Goal: Task Accomplishment & Management: Complete application form

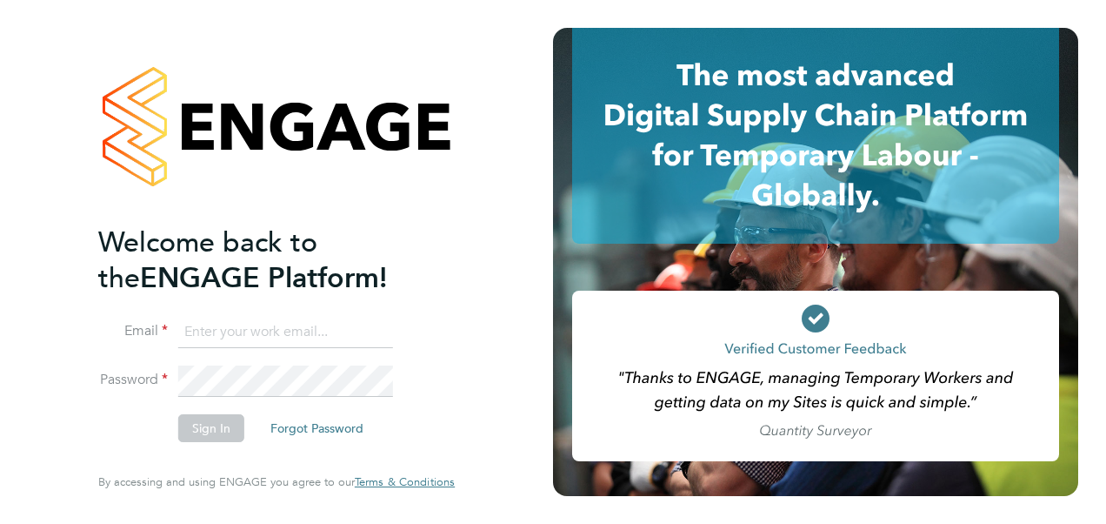
click at [259, 333] on input at bounding box center [285, 332] width 215 height 31
click at [392, 333] on li "Email katie.macpherson1@sky.com" at bounding box center [267, 341] width 339 height 49
click at [378, 330] on input "katie.macpherson1@sky.com" at bounding box center [285, 332] width 215 height 31
type input "k"
type input "katie.macpherson@hays.com"
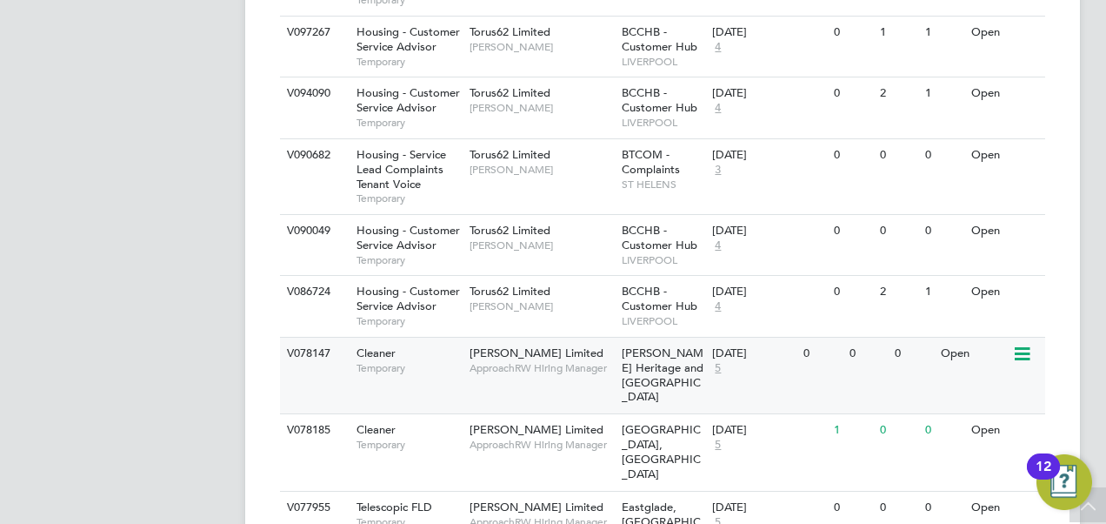
scroll to position [2159, 0]
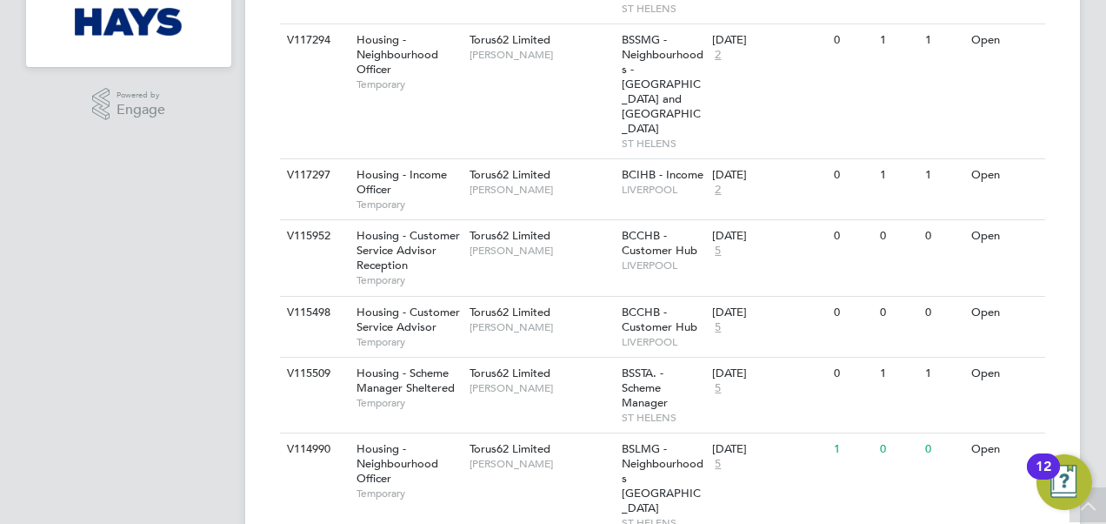
scroll to position [0, 0]
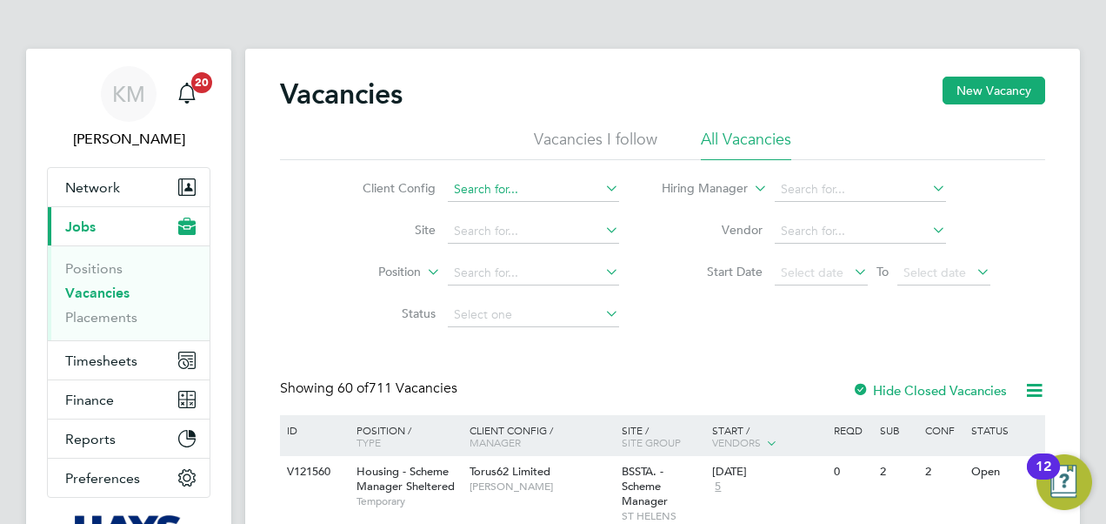
click at [450, 191] on input at bounding box center [533, 189] width 171 height 24
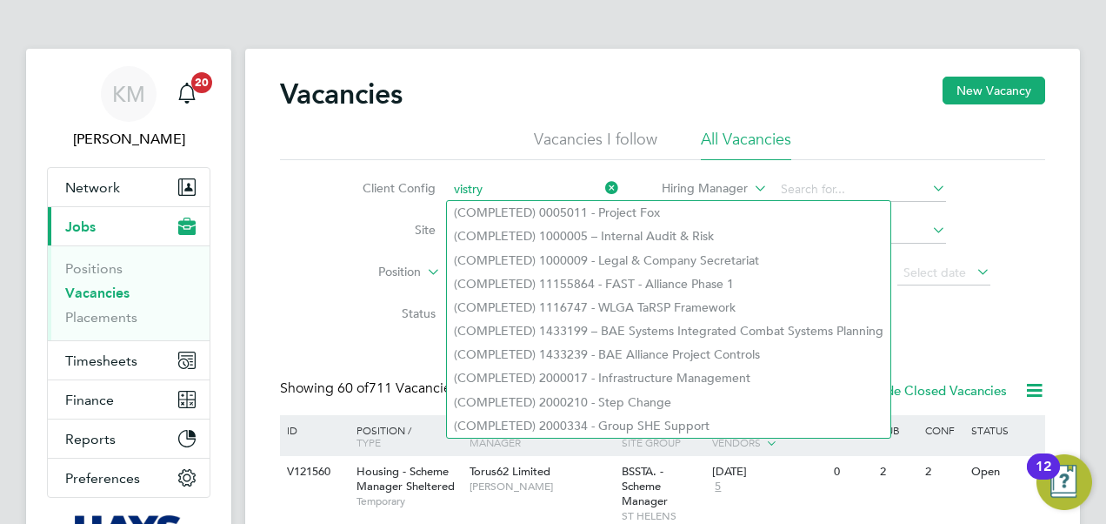
click at [480, 187] on input "vistry" at bounding box center [533, 189] width 171 height 24
click at [504, 186] on input "vistry" at bounding box center [533, 189] width 171 height 24
type input "vistry"
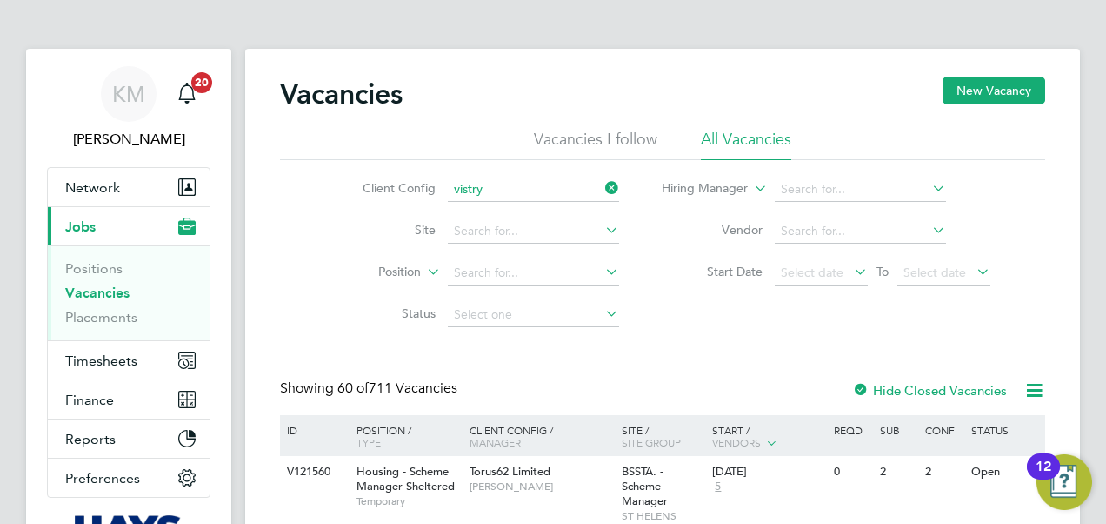
drag, startPoint x: 503, startPoint y: 149, endPoint x: 466, endPoint y: 98, distance: 62.3
click at [503, 148] on ul "Vacancies I follow All Vacancies" at bounding box center [662, 144] width 765 height 31
click at [504, 188] on input at bounding box center [533, 189] width 171 height 24
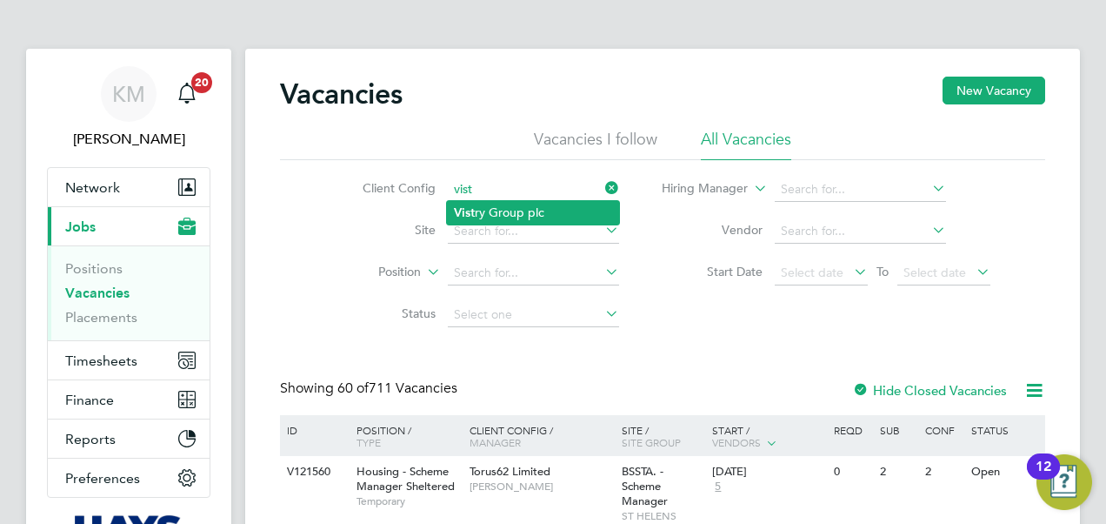
click at [512, 212] on li "Vist ry Group plc" at bounding box center [533, 212] width 172 height 23
type input "Vistry Group plc"
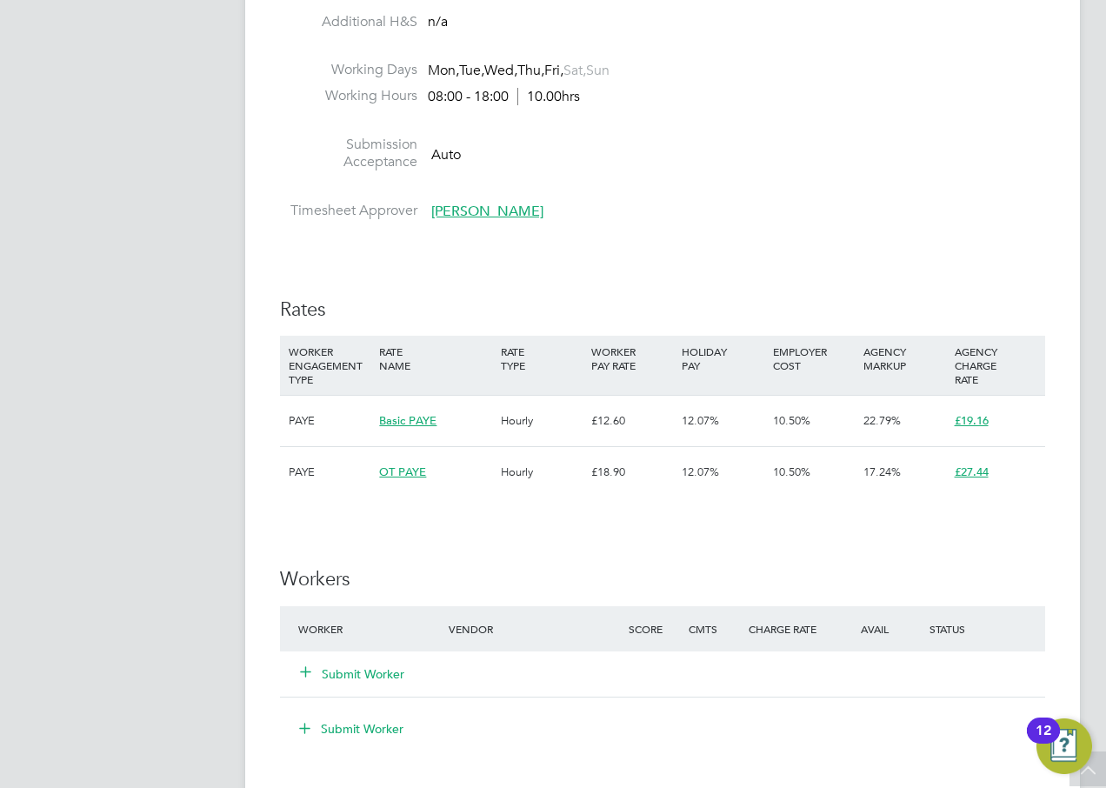
scroll to position [870, 0]
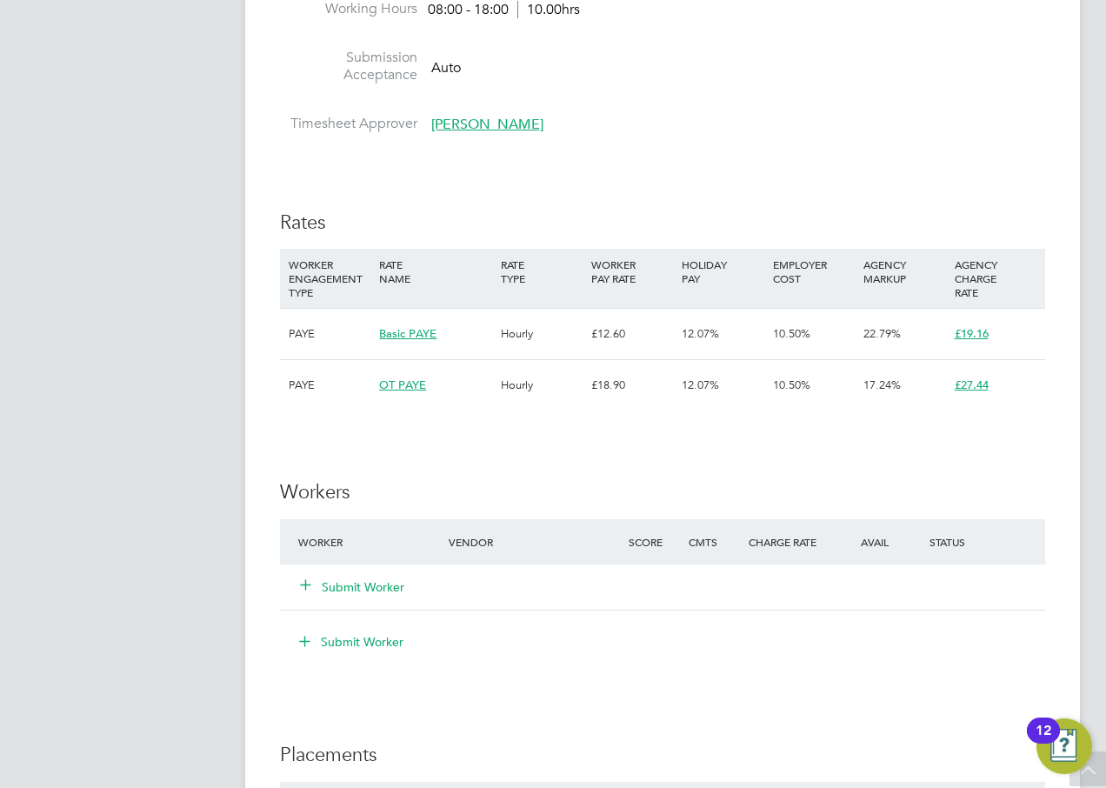
click at [355, 523] on button "Submit Worker" at bounding box center [353, 586] width 104 height 17
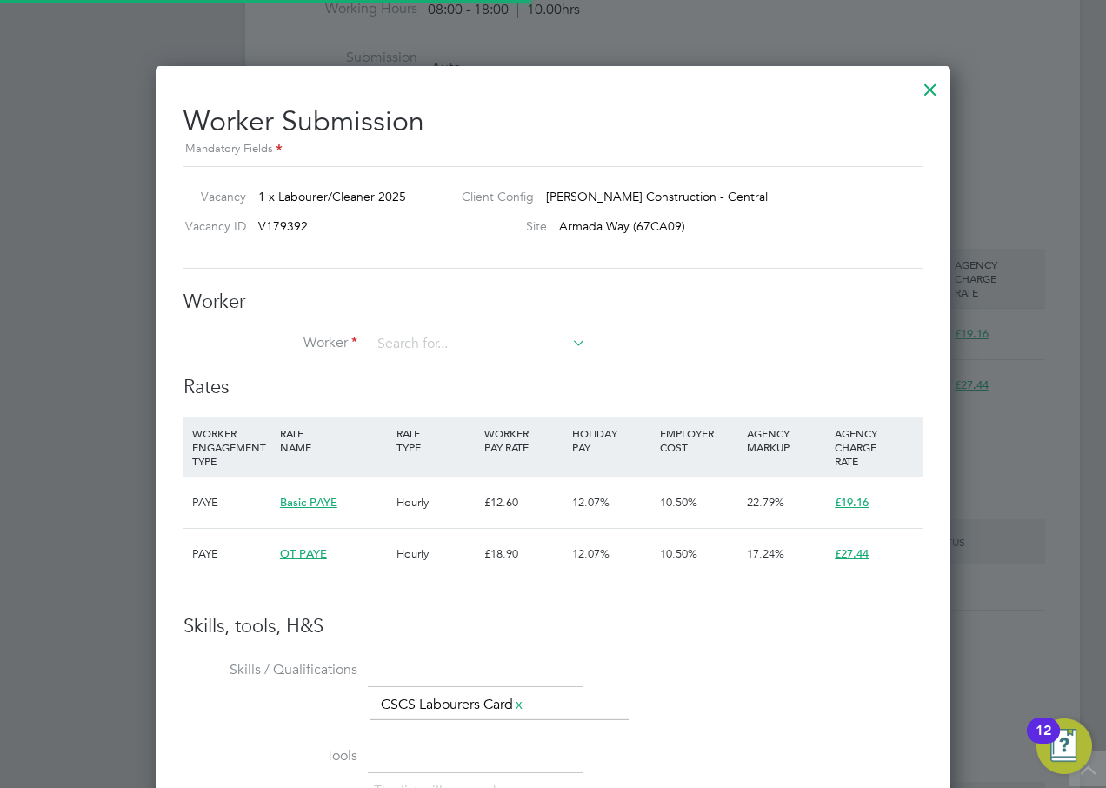
scroll to position [51, 118]
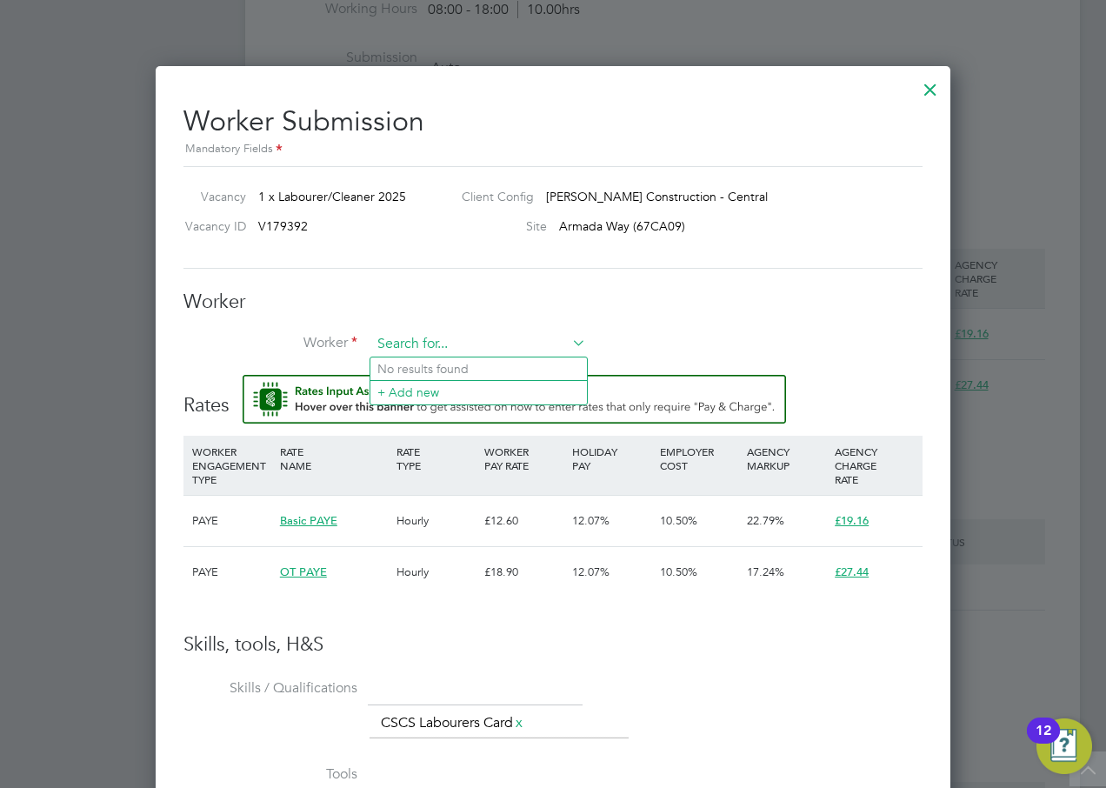
click at [459, 341] on input at bounding box center [478, 344] width 215 height 26
click at [464, 344] on input at bounding box center [478, 344] width 215 height 26
type input "[PERSON_NAME]"
click at [428, 392] on li "+ Add new" at bounding box center [478, 391] width 217 height 23
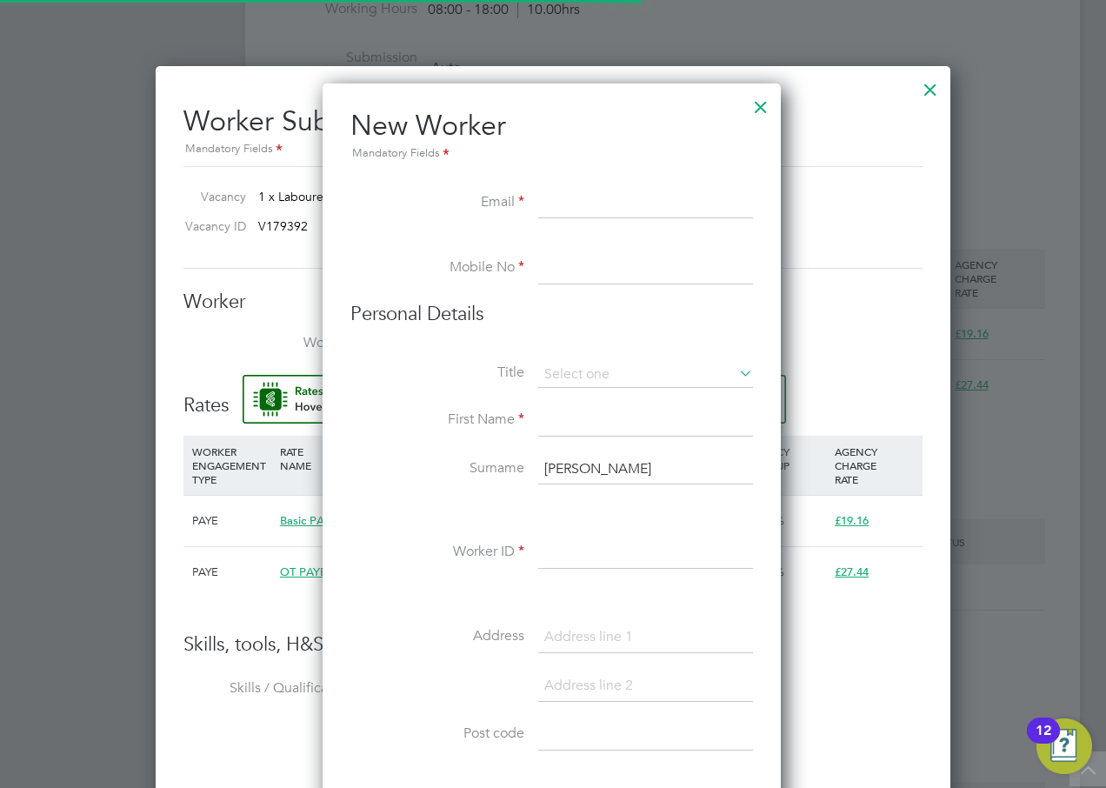
scroll to position [1561, 502]
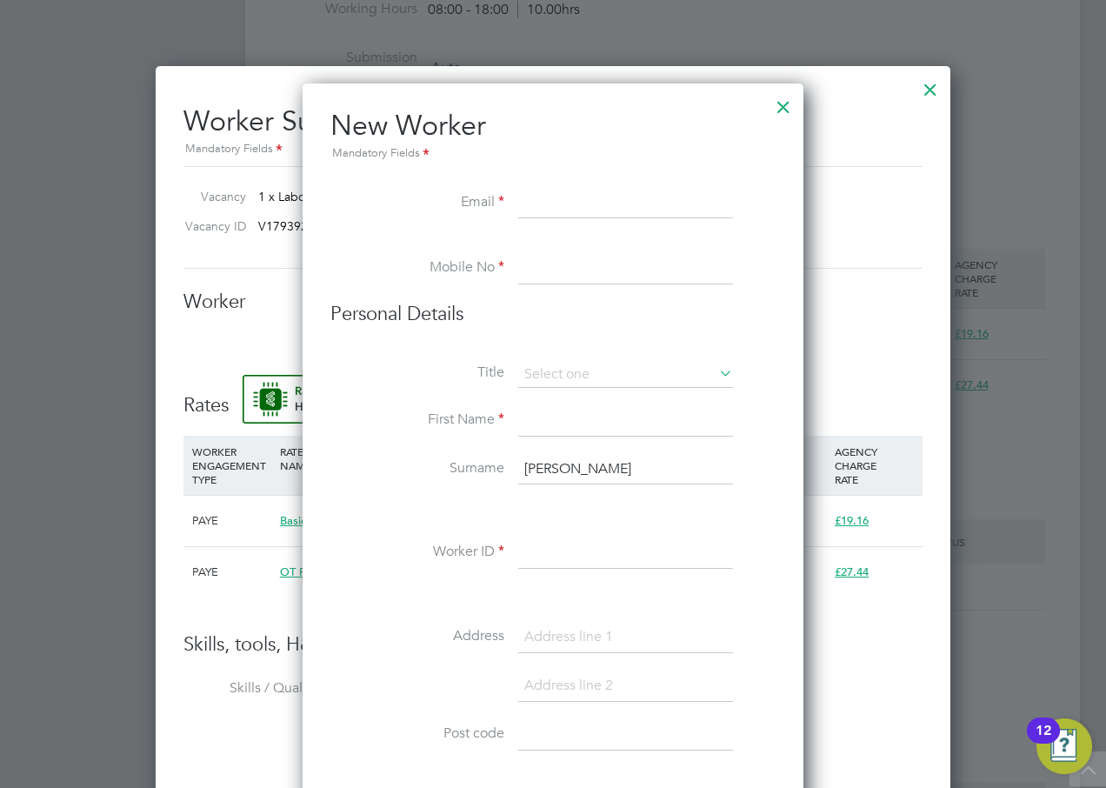
click at [552, 203] on input at bounding box center [625, 203] width 215 height 31
click at [550, 202] on input at bounding box center [625, 203] width 215 height 31
click at [569, 204] on input at bounding box center [625, 203] width 215 height 31
paste input "[PERSON_NAME][EMAIL_ADDRESS][DOMAIN_NAME]"
type input "[PERSON_NAME][EMAIL_ADDRESS][DOMAIN_NAME]"
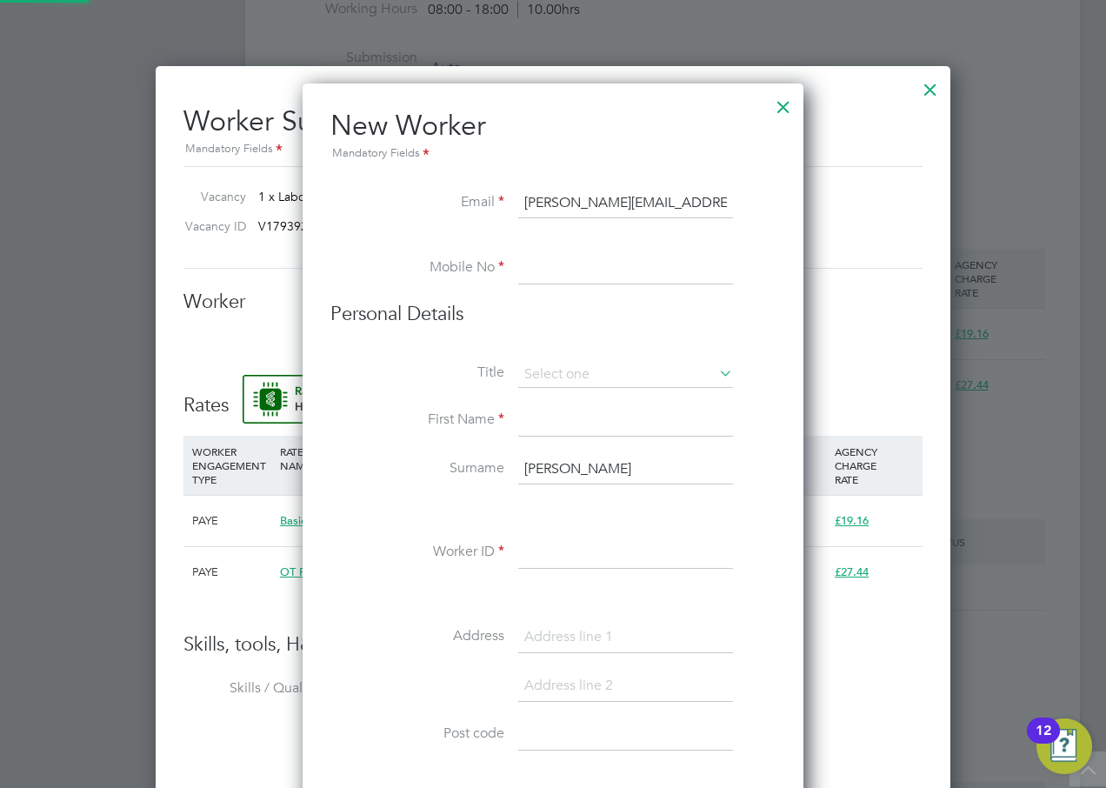
click at [541, 272] on input at bounding box center [625, 268] width 215 height 31
type input "07411925872"
click at [576, 363] on input at bounding box center [625, 375] width 215 height 26
click at [559, 399] on li "Mr" at bounding box center [625, 399] width 217 height 23
type input "Mr"
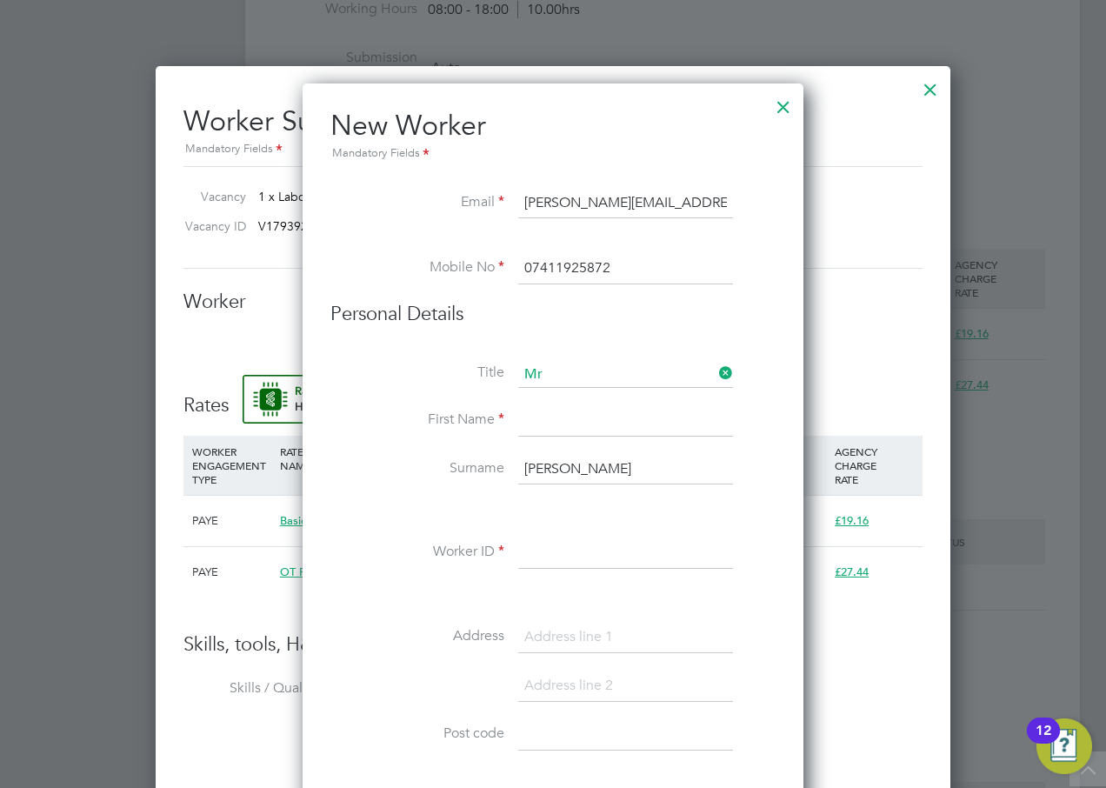
click at [560, 424] on input at bounding box center [625, 420] width 215 height 31
type input "[PERSON_NAME]"
click at [566, 461] on input "[PERSON_NAME]" at bounding box center [625, 469] width 215 height 31
drag, startPoint x: 571, startPoint y: 466, endPoint x: 493, endPoint y: 470, distance: 77.5
click at [493, 470] on li "Surname [PERSON_NAME]" at bounding box center [552, 478] width 445 height 49
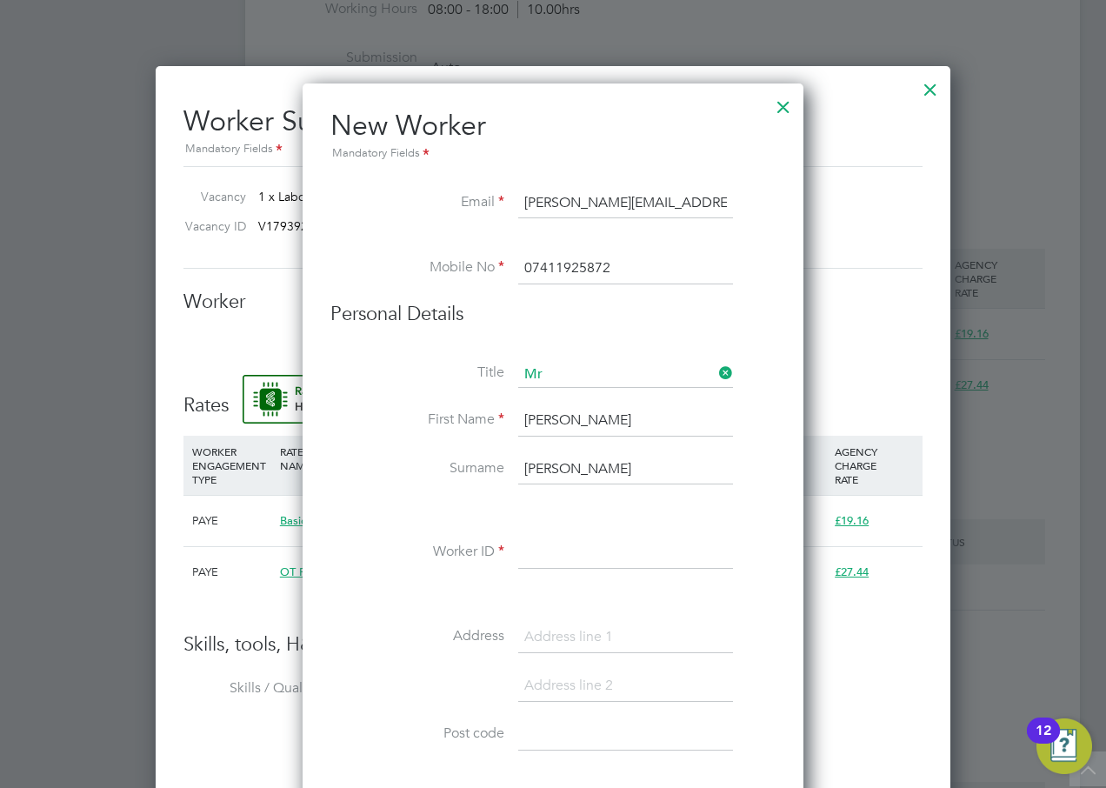
type input "[PERSON_NAME]"
click at [566, 523] on input at bounding box center [625, 552] width 215 height 31
click at [553, 523] on input at bounding box center [625, 552] width 215 height 31
type input "20737639"
click at [553, 523] on input at bounding box center [625, 637] width 215 height 31
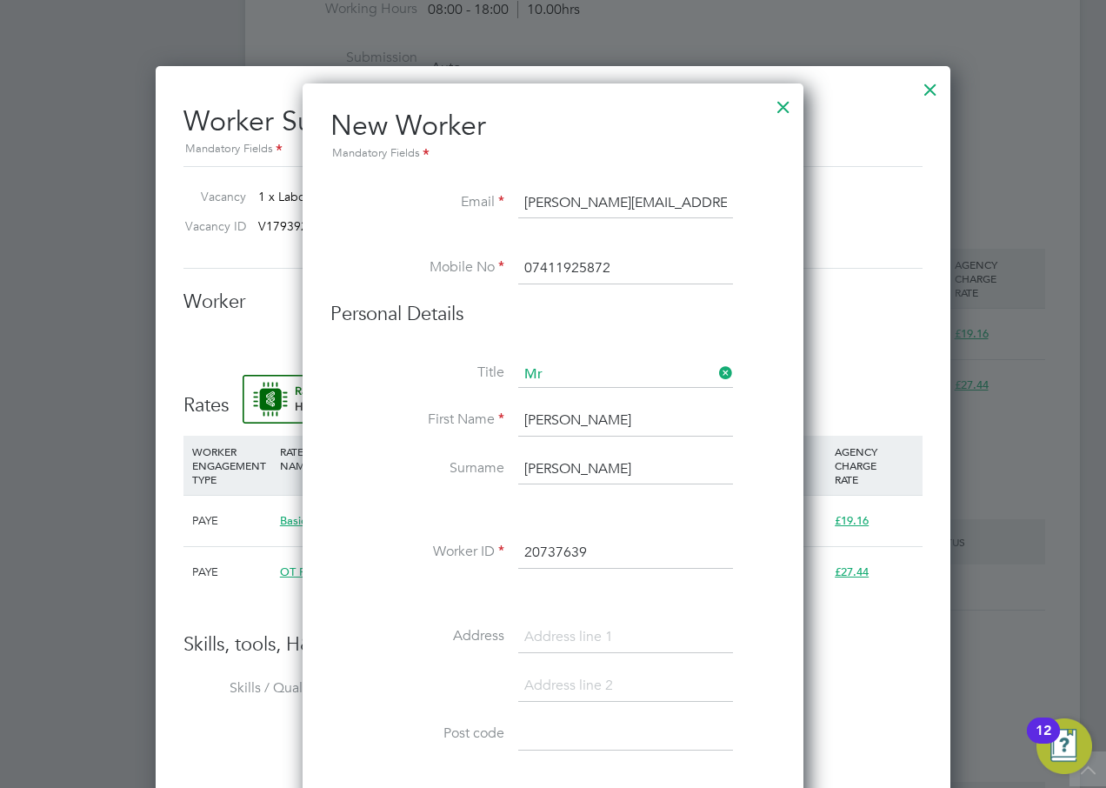
click at [571, 523] on input at bounding box center [625, 637] width 215 height 31
type input "Flat [STREET_ADDRESS]"
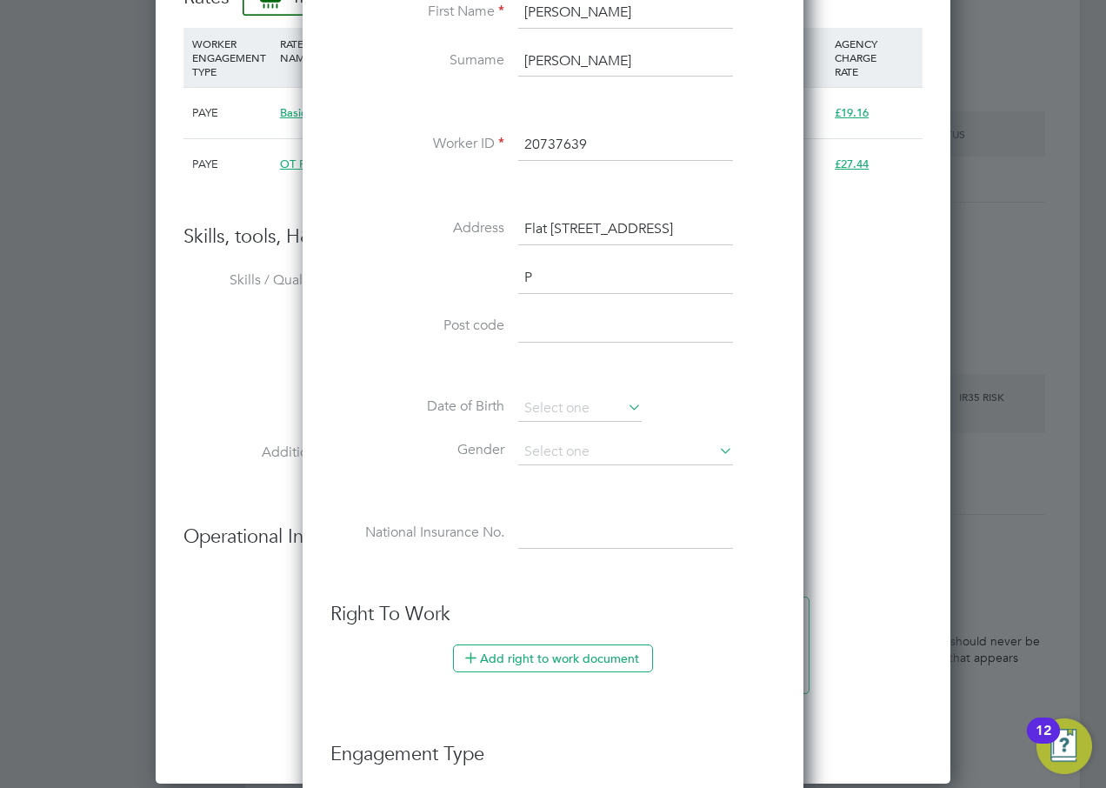
scroll to position [1609, 502]
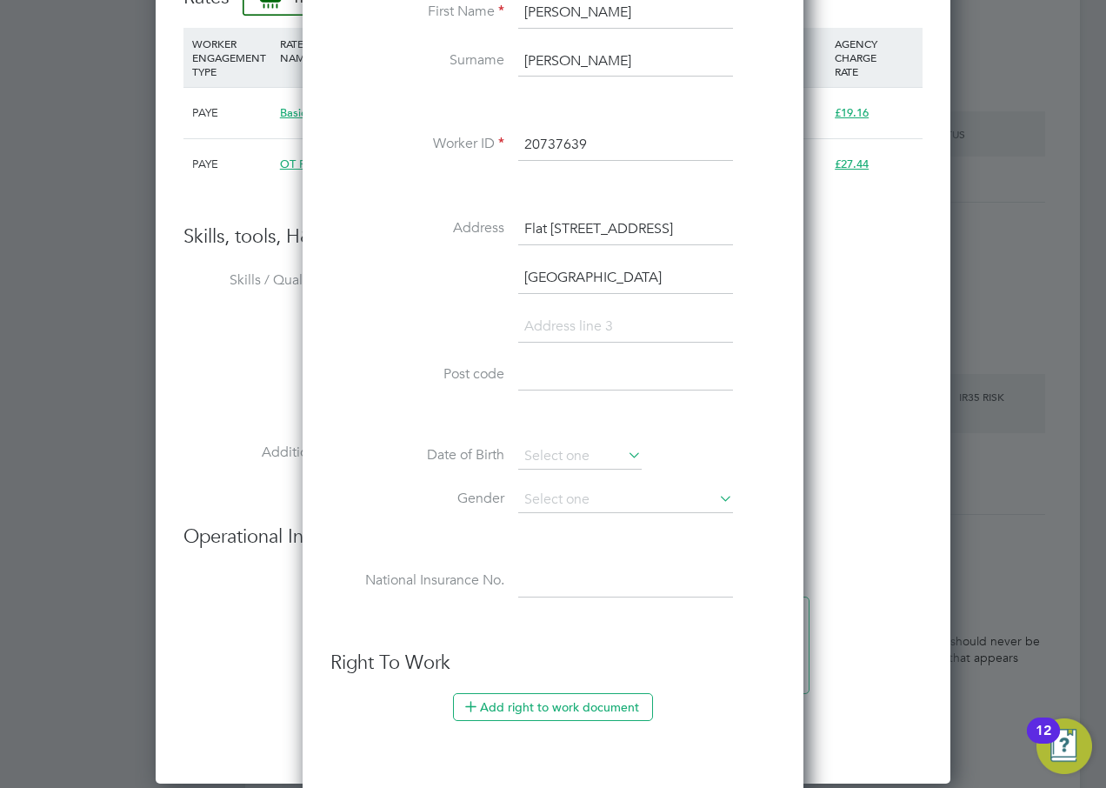
type input "[GEOGRAPHIC_DATA]"
type input "PL1 4FU"
click at [551, 449] on input at bounding box center [579, 457] width 123 height 26
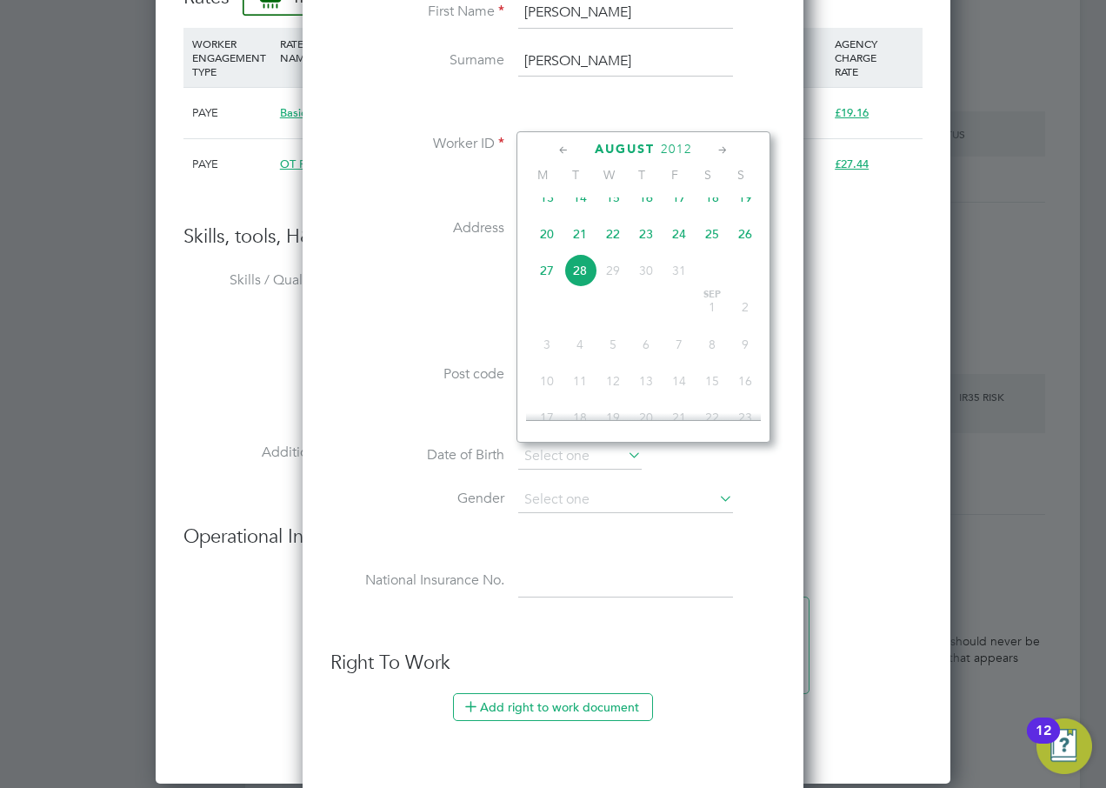
click at [677, 149] on span "2012" at bounding box center [676, 149] width 31 height 15
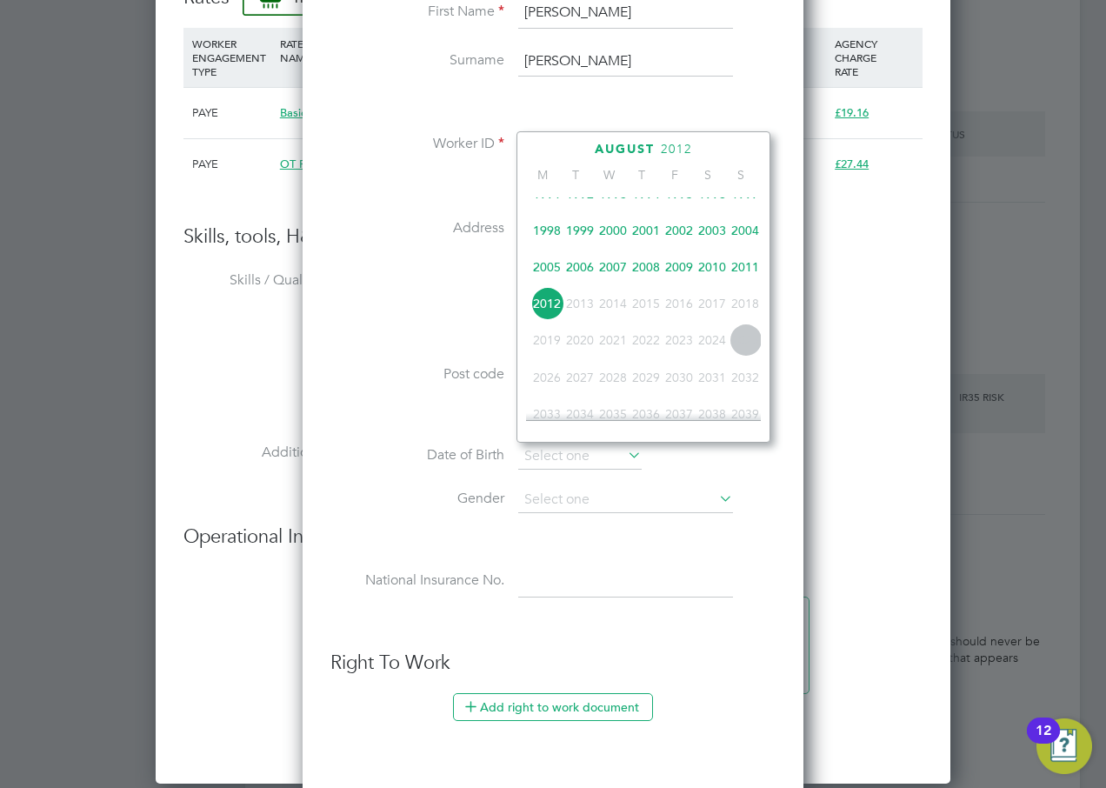
click at [678, 202] on span "1995" at bounding box center [679, 193] width 33 height 33
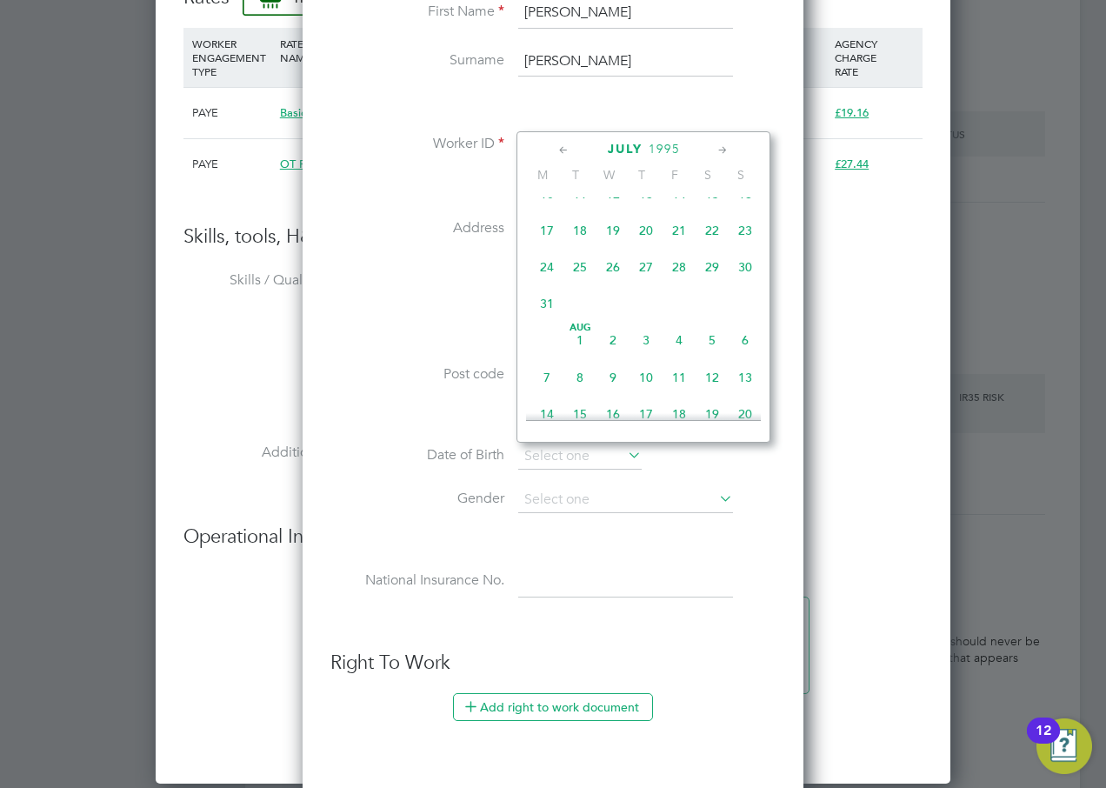
click at [722, 152] on icon at bounding box center [723, 150] width 17 height 19
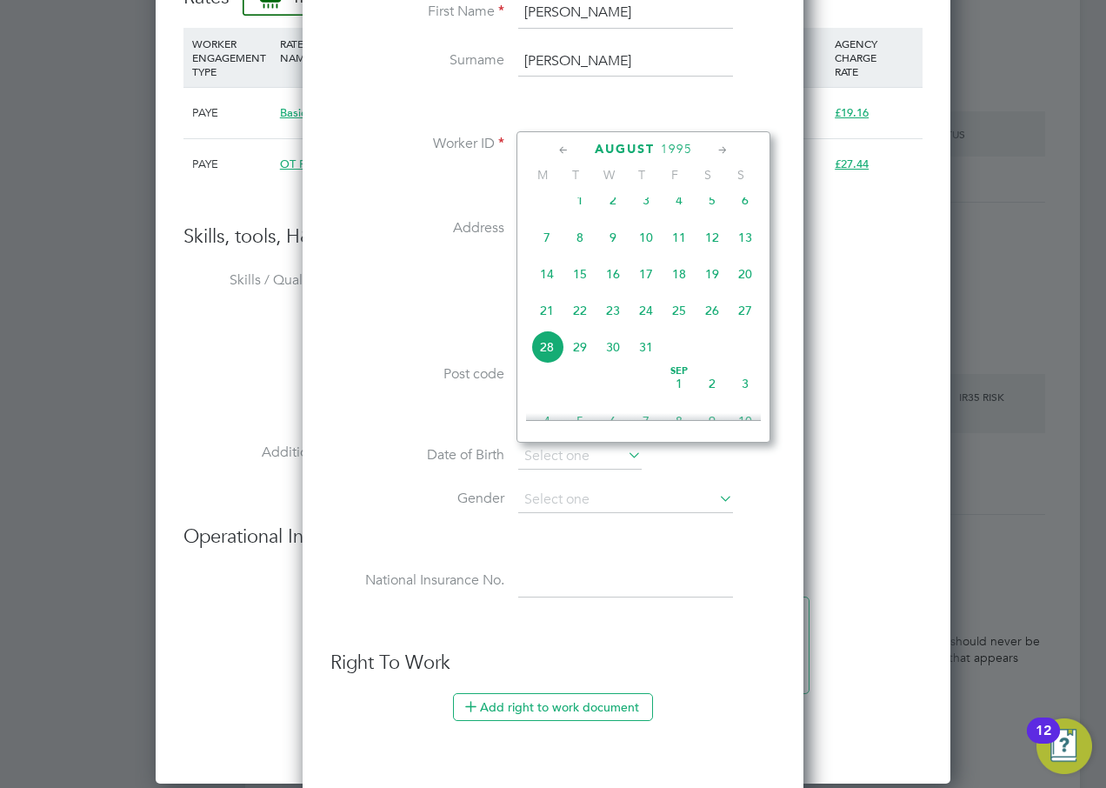
click at [722, 152] on icon at bounding box center [723, 150] width 17 height 19
click at [551, 286] on span "11" at bounding box center [547, 269] width 33 height 33
type input "[DATE]"
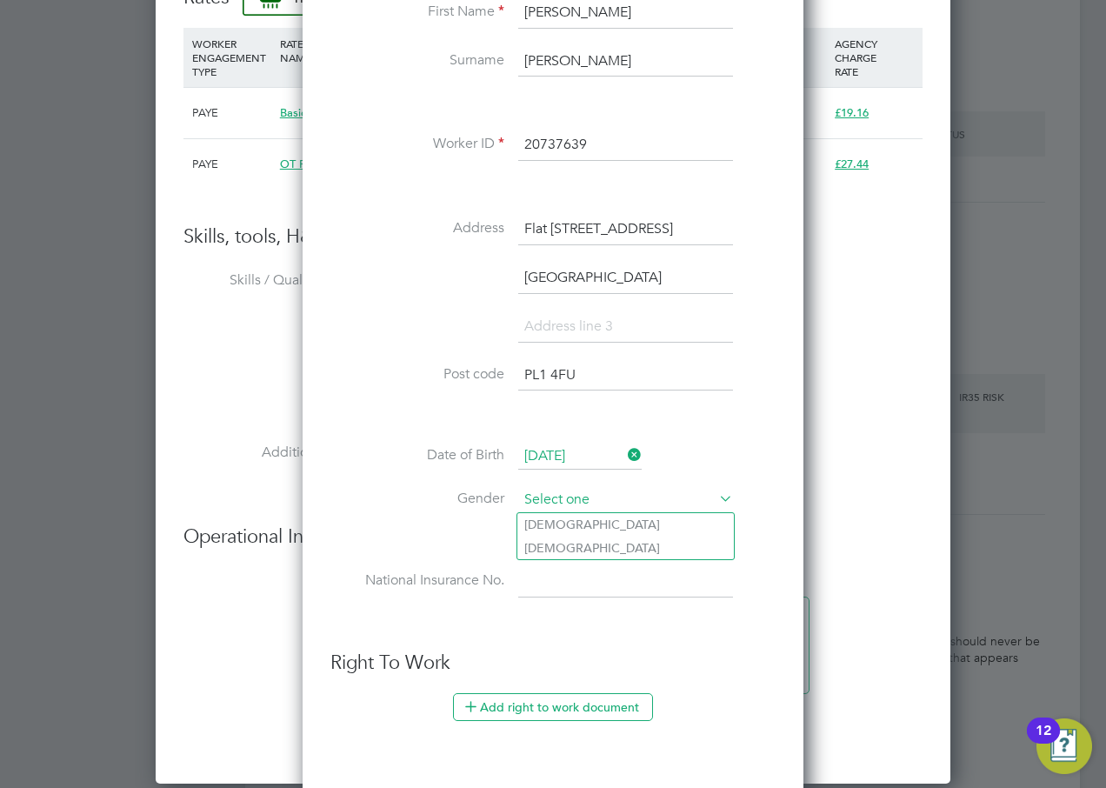
click at [587, 507] on input at bounding box center [625, 500] width 215 height 26
click at [572, 523] on li "[DEMOGRAPHIC_DATA]" at bounding box center [625, 524] width 217 height 23
type input "[DEMOGRAPHIC_DATA]"
click at [584, 523] on input at bounding box center [625, 581] width 215 height 31
click at [652, 523] on input at bounding box center [625, 581] width 215 height 31
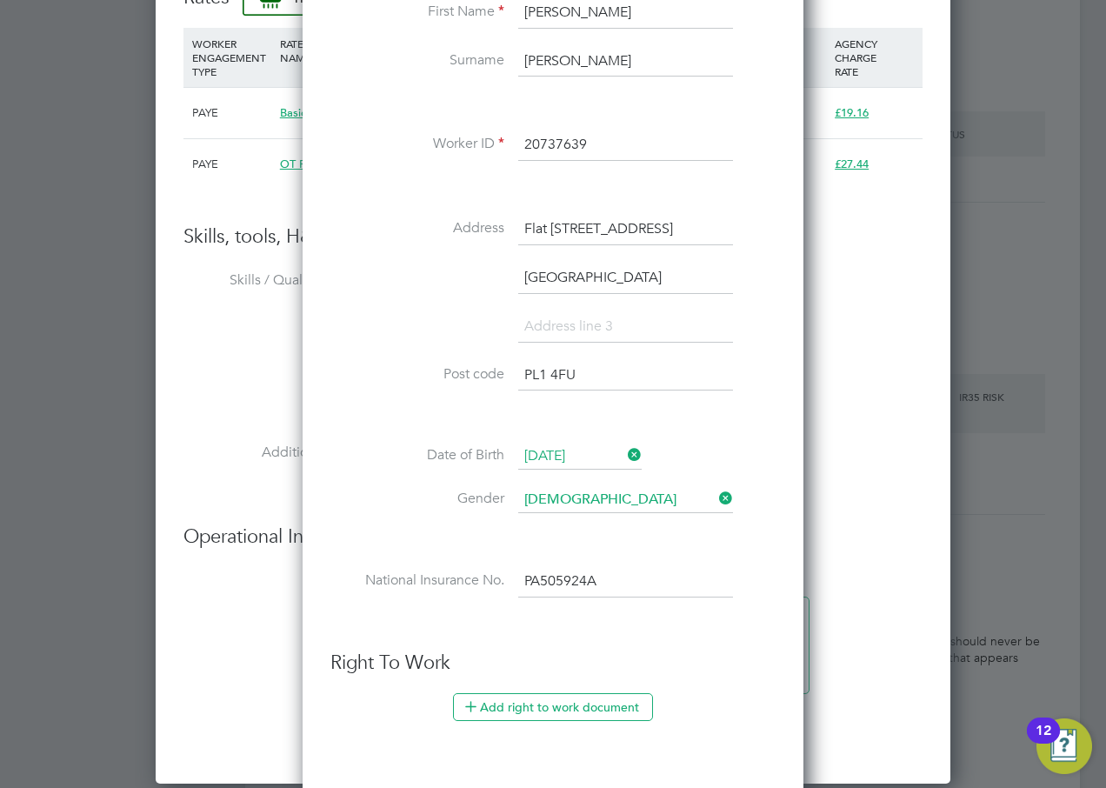
type input "PA 50 59 24 A"
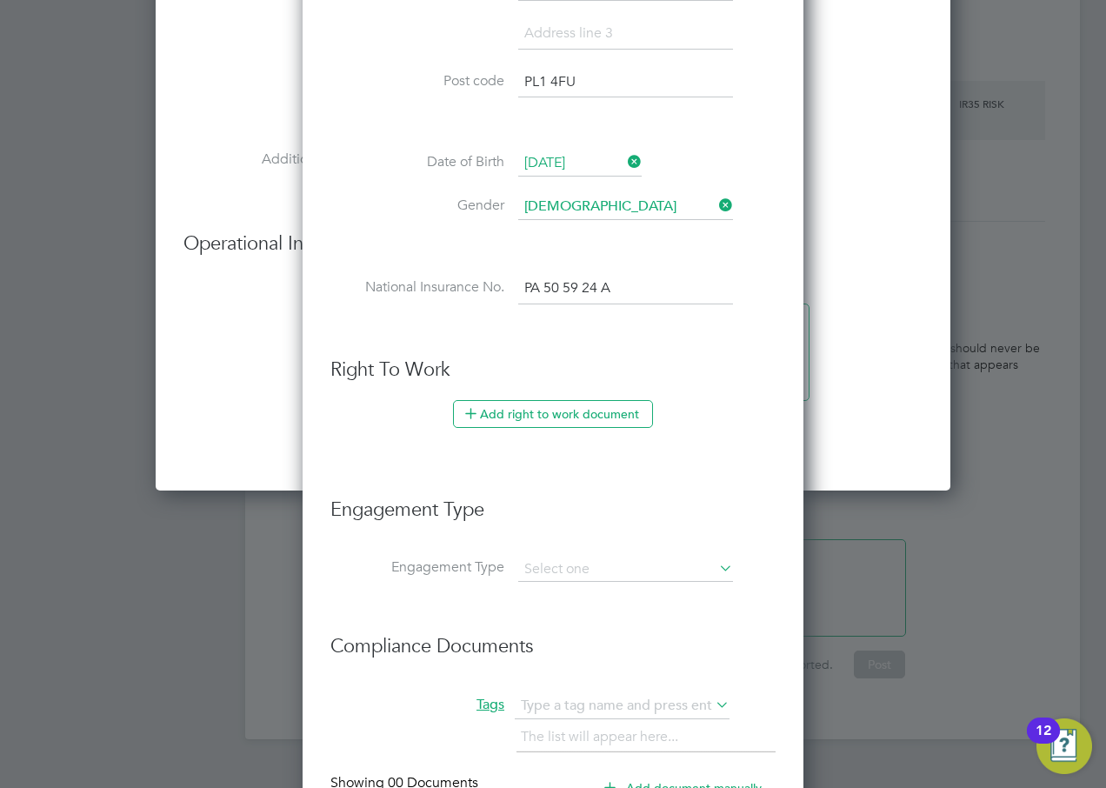
scroll to position [1625, 0]
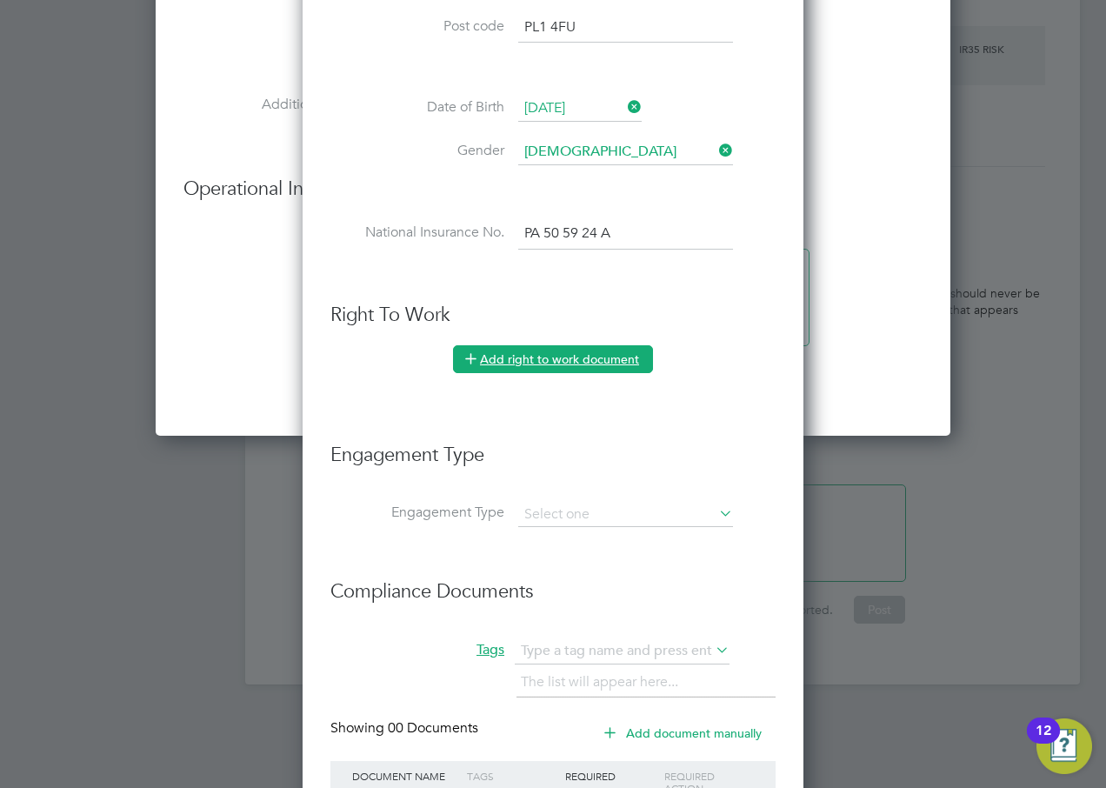
click at [585, 353] on button "Add right to work document" at bounding box center [553, 359] width 200 height 28
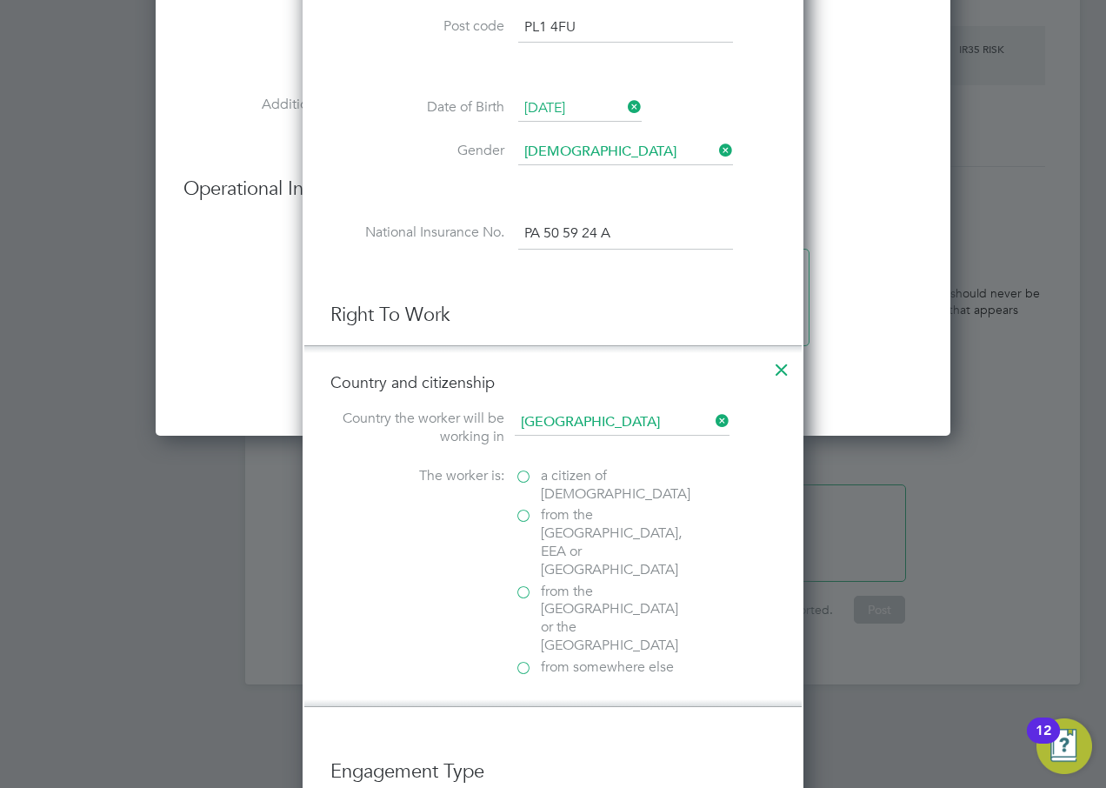
click at [523, 474] on label "a citizen of [DEMOGRAPHIC_DATA]" at bounding box center [602, 485] width 174 height 37
click at [0, 0] on input "a citizen of [DEMOGRAPHIC_DATA]" at bounding box center [0, 0] width 0 height 0
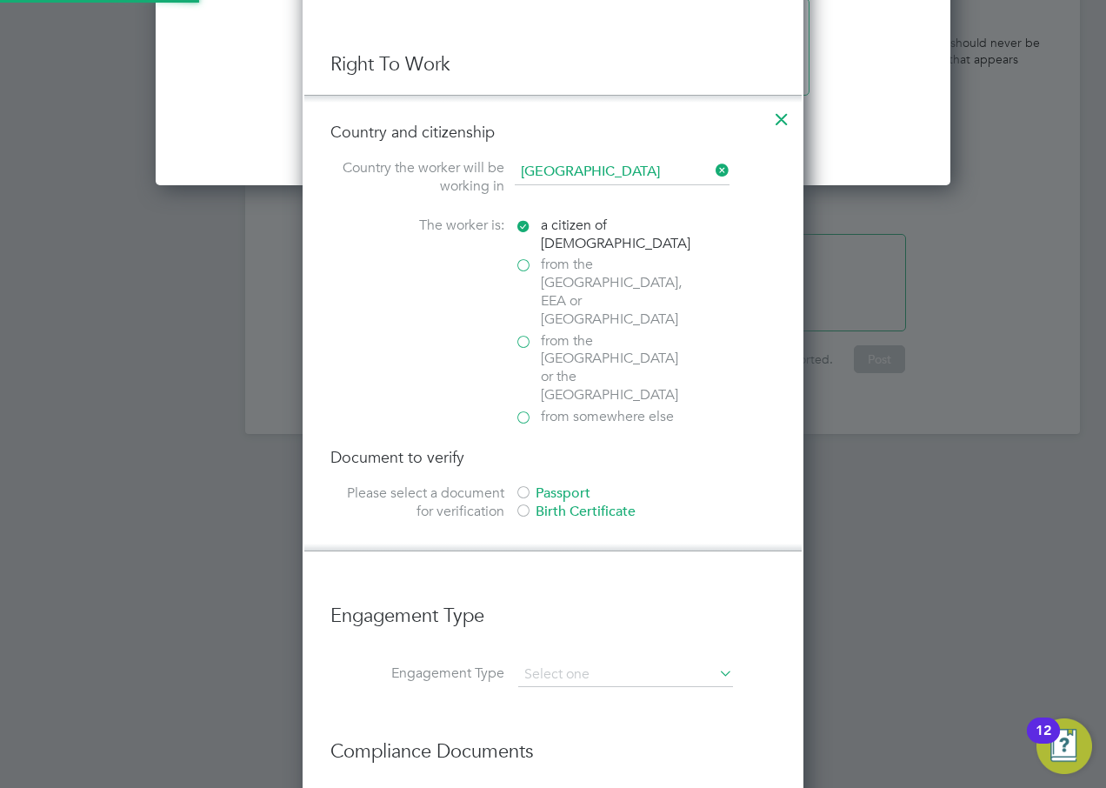
scroll to position [1886, 0]
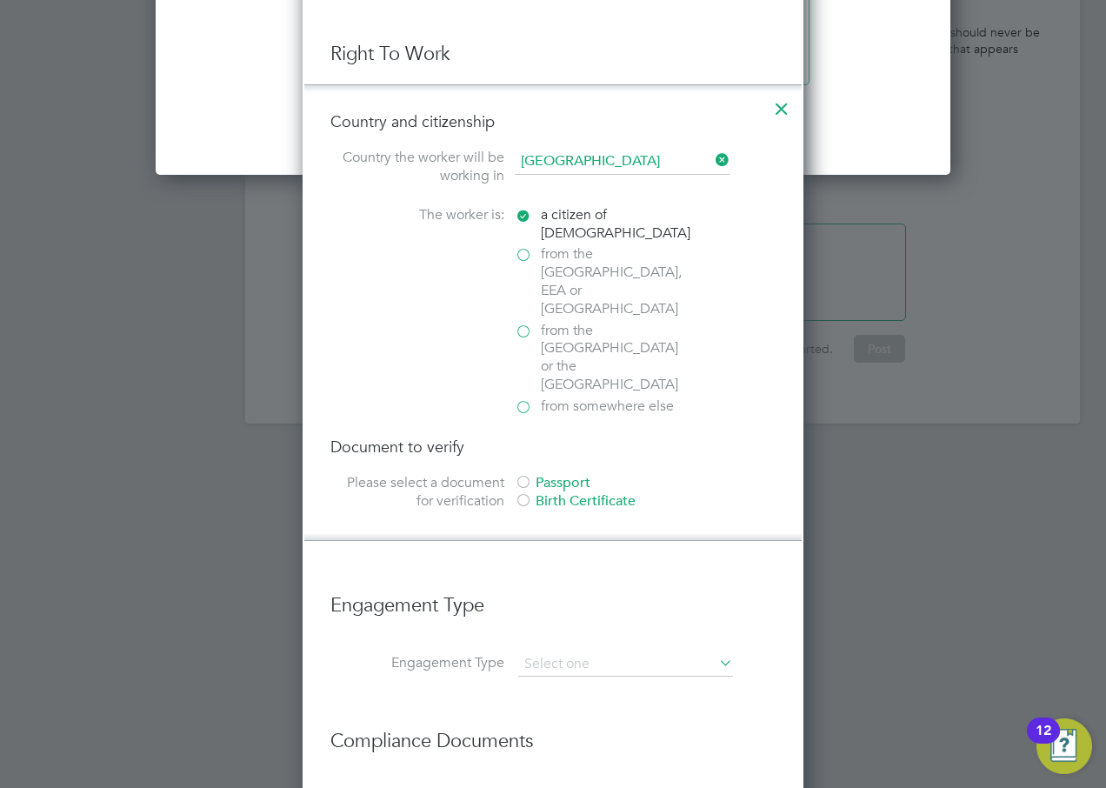
click at [525, 493] on div at bounding box center [523, 501] width 17 height 17
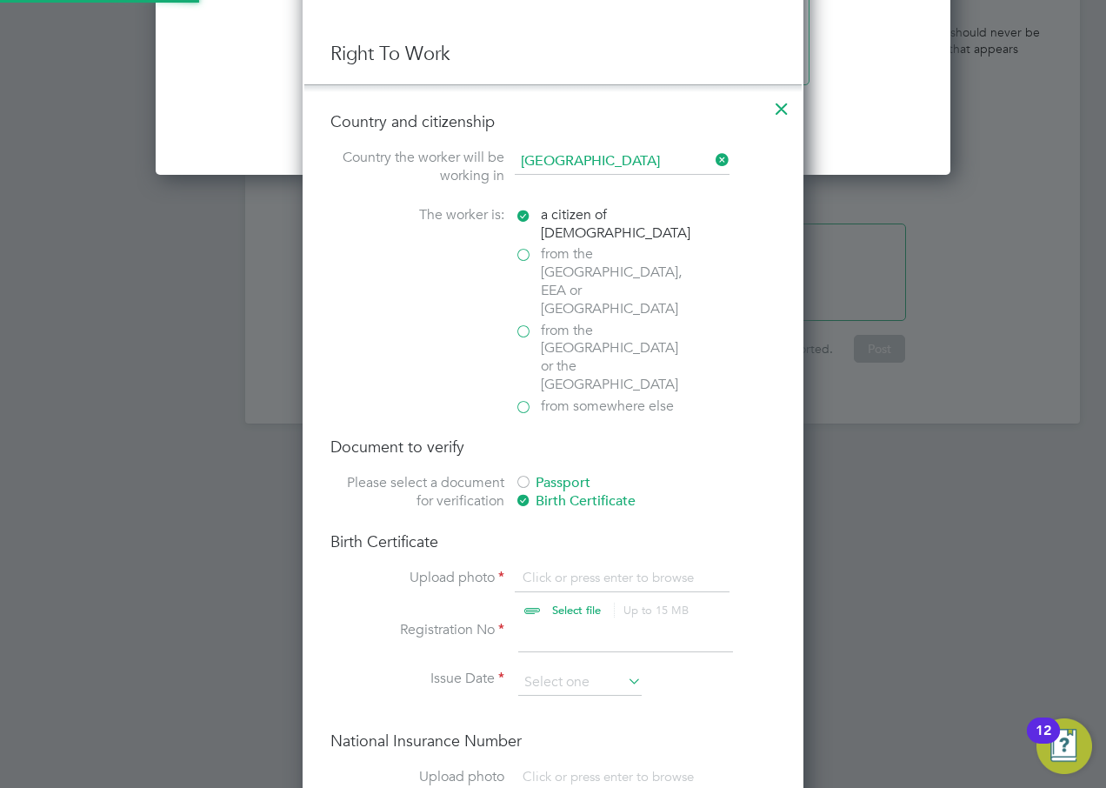
scroll to position [23, 216]
click at [541, 523] on input "file" at bounding box center [593, 595] width 273 height 52
type input "C:\fakepath\Tarron BC.pdf"
click at [548, 523] on input at bounding box center [625, 636] width 215 height 31
type input "N/A"
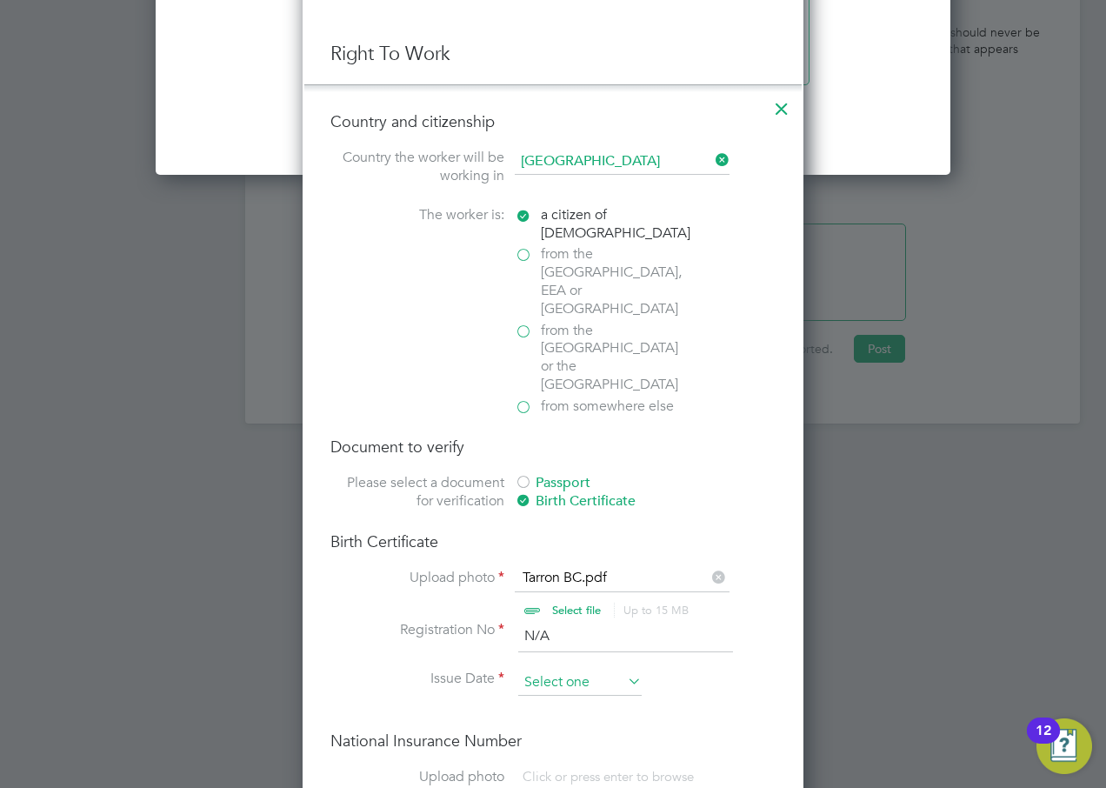
click at [574, 523] on input at bounding box center [579, 683] width 123 height 26
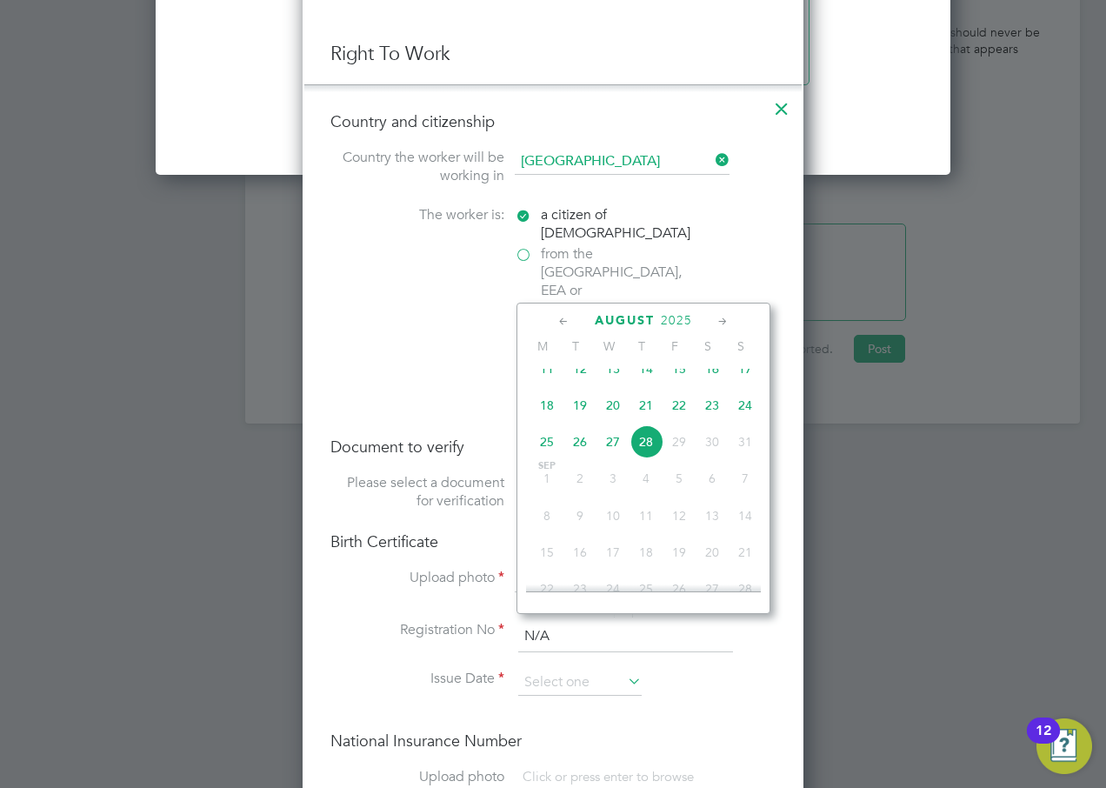
click at [677, 321] on span "2025" at bounding box center [676, 320] width 31 height 15
click at [675, 321] on span "2025" at bounding box center [676, 320] width 31 height 15
click at [670, 319] on span "2025" at bounding box center [664, 320] width 31 height 15
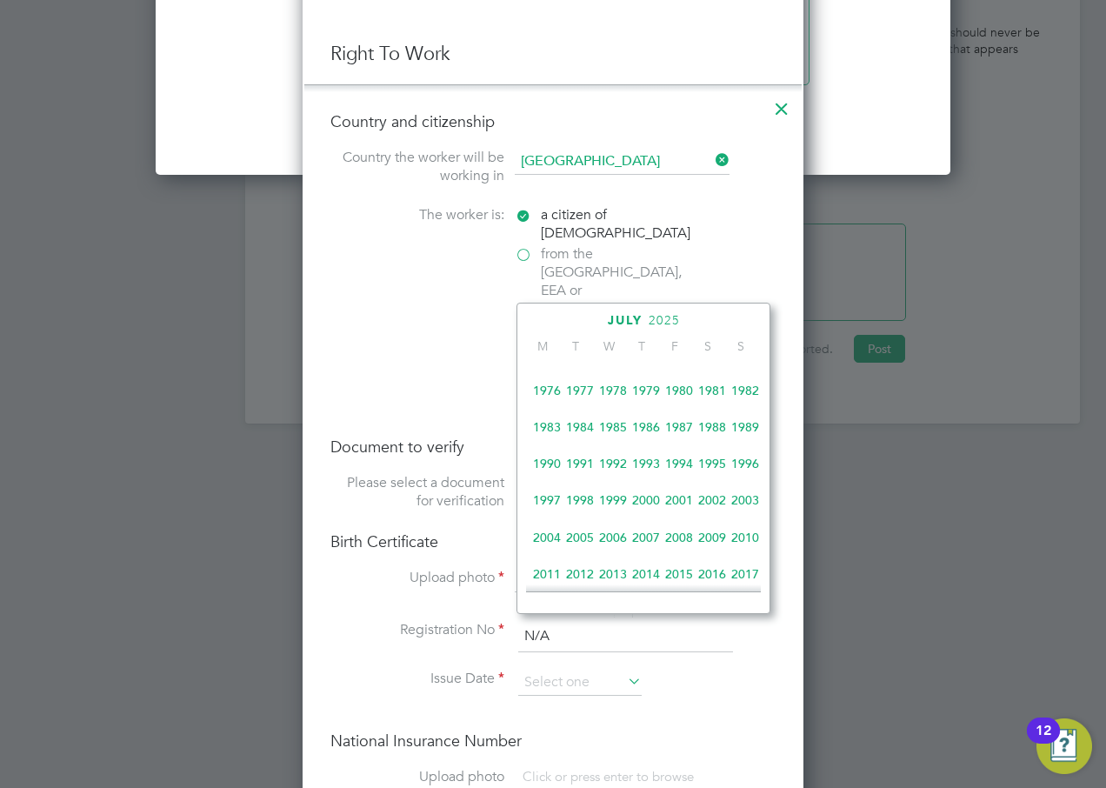
scroll to position [287, 0]
click at [717, 470] on span "1995" at bounding box center [712, 465] width 33 height 33
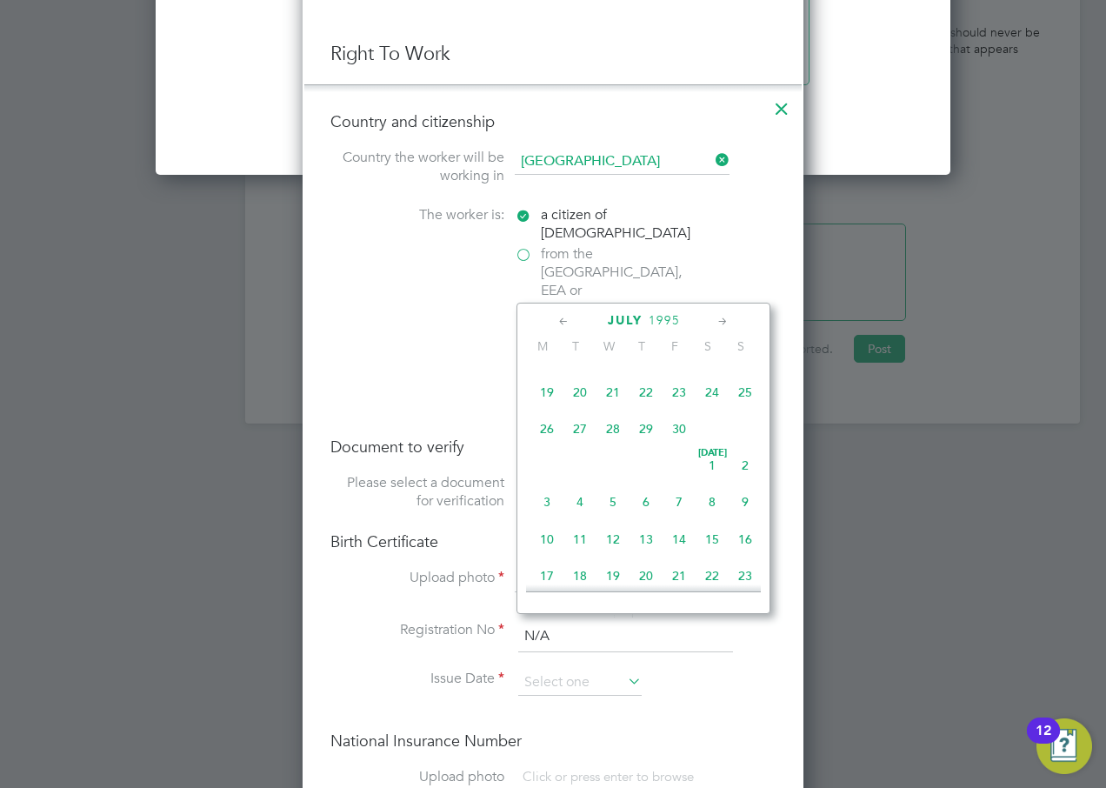
click at [721, 322] on icon at bounding box center [723, 321] width 17 height 19
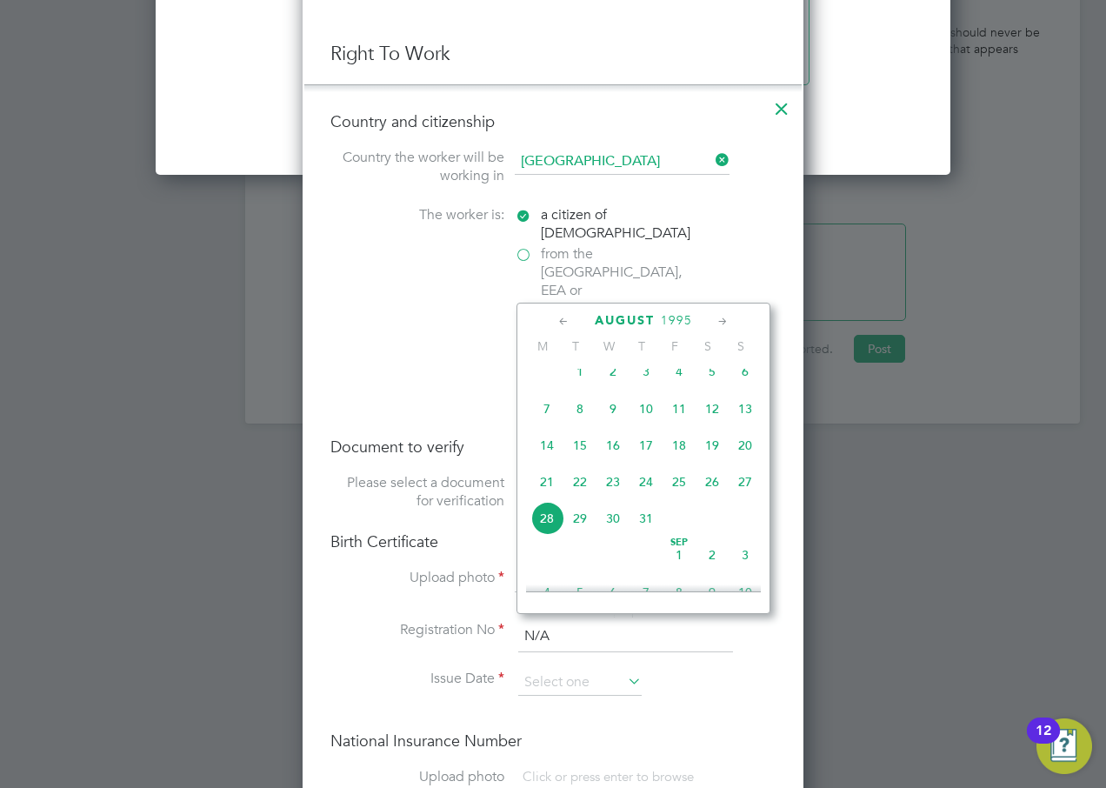
click at [721, 322] on icon at bounding box center [723, 321] width 17 height 19
click at [642, 494] on span "21" at bounding box center [646, 477] width 33 height 33
type input "[DATE]"
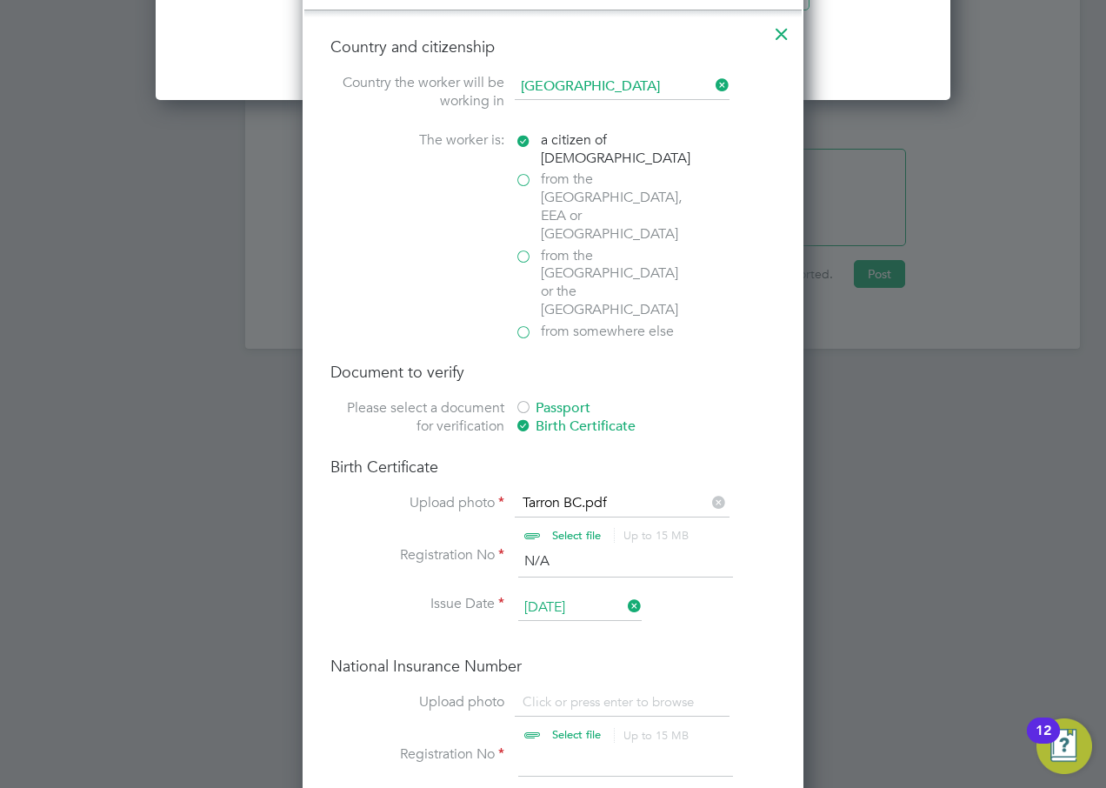
scroll to position [2060, 0]
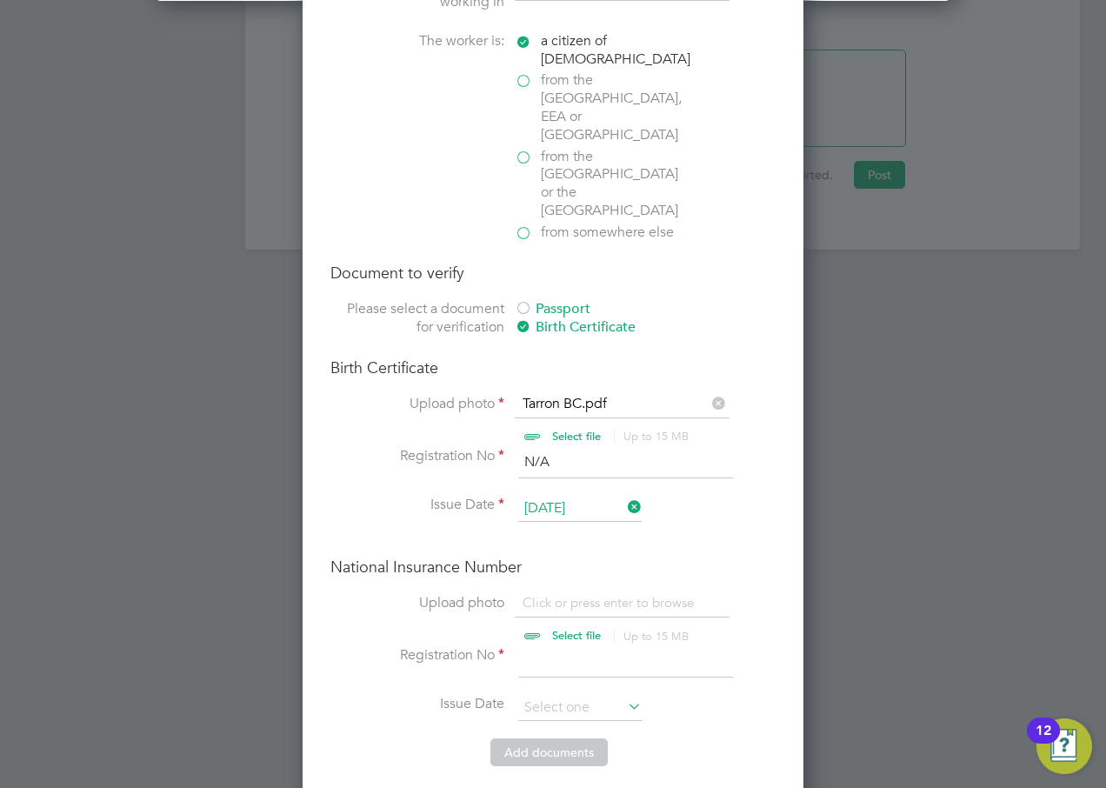
click at [577, 523] on input "file" at bounding box center [593, 620] width 273 height 52
type input "C:\fakepath\[PERSON_NAME] P45.pdf"
click at [581, 523] on input at bounding box center [625, 661] width 215 height 31
type input "N/A"
click at [559, 523] on input at bounding box center [579, 708] width 123 height 26
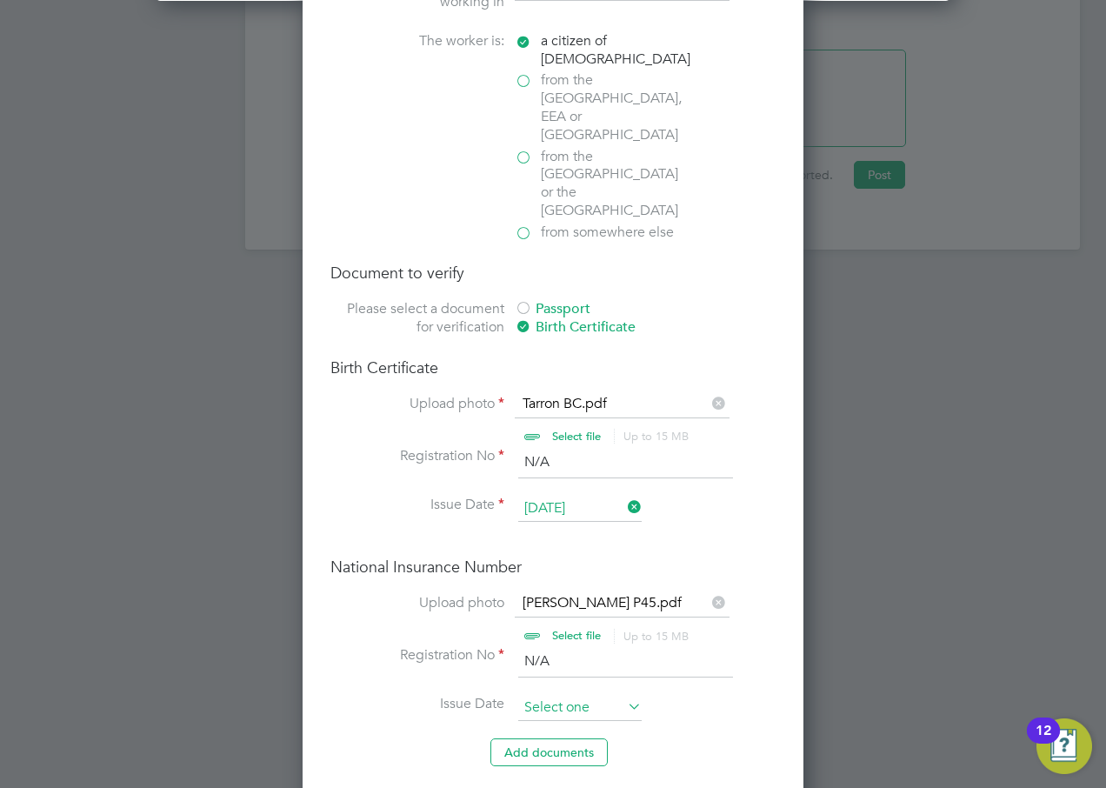
scroll to position [677, 0]
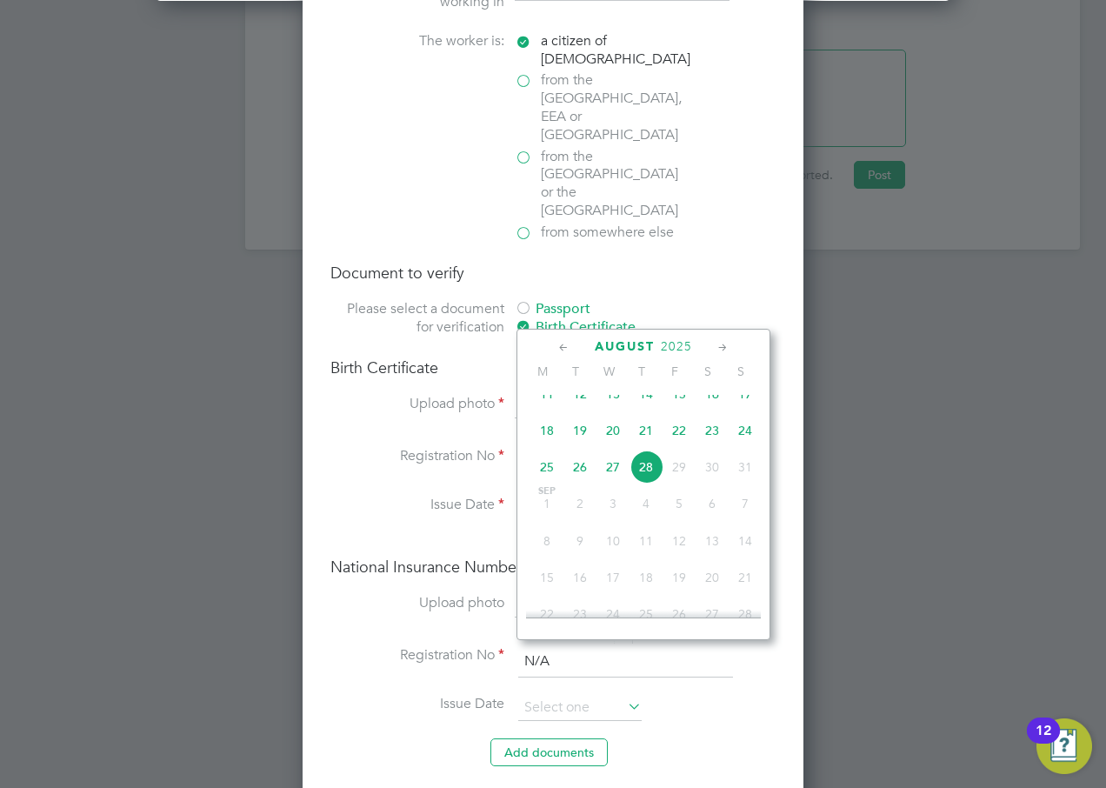
click at [671, 344] on span "2025" at bounding box center [676, 346] width 31 height 15
click at [683, 473] on span "2022" at bounding box center [679, 463] width 33 height 33
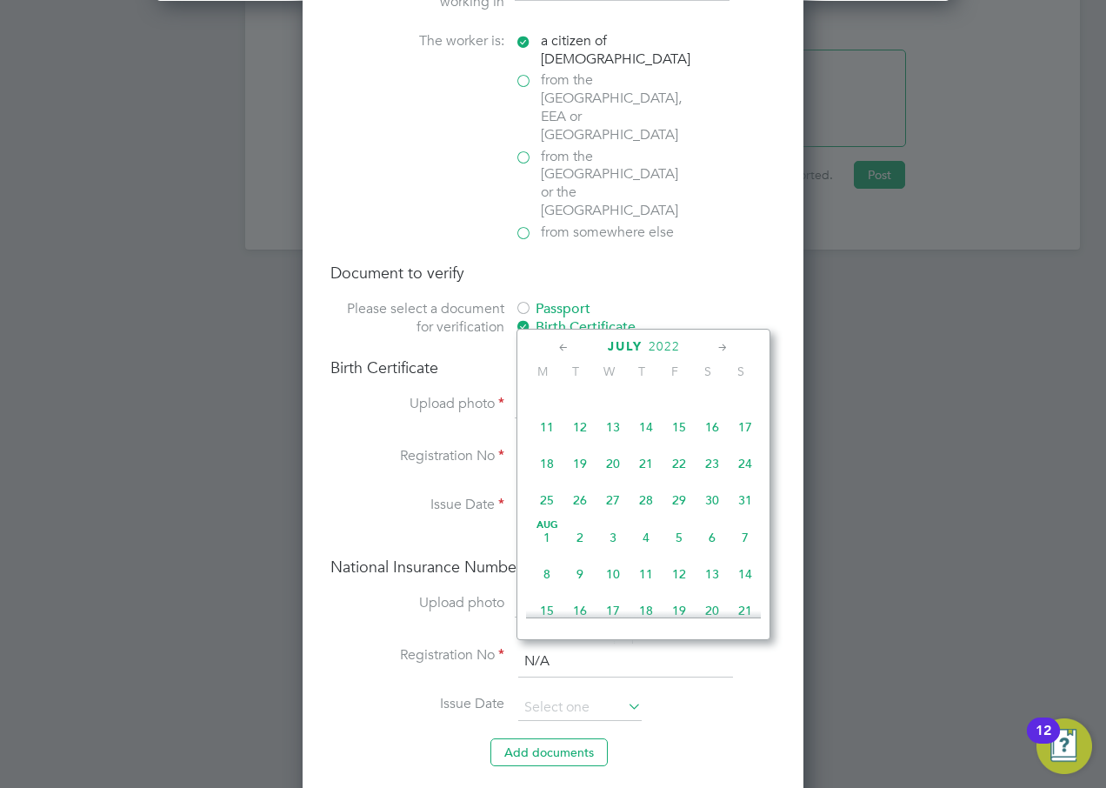
click at [561, 348] on icon at bounding box center [564, 347] width 17 height 19
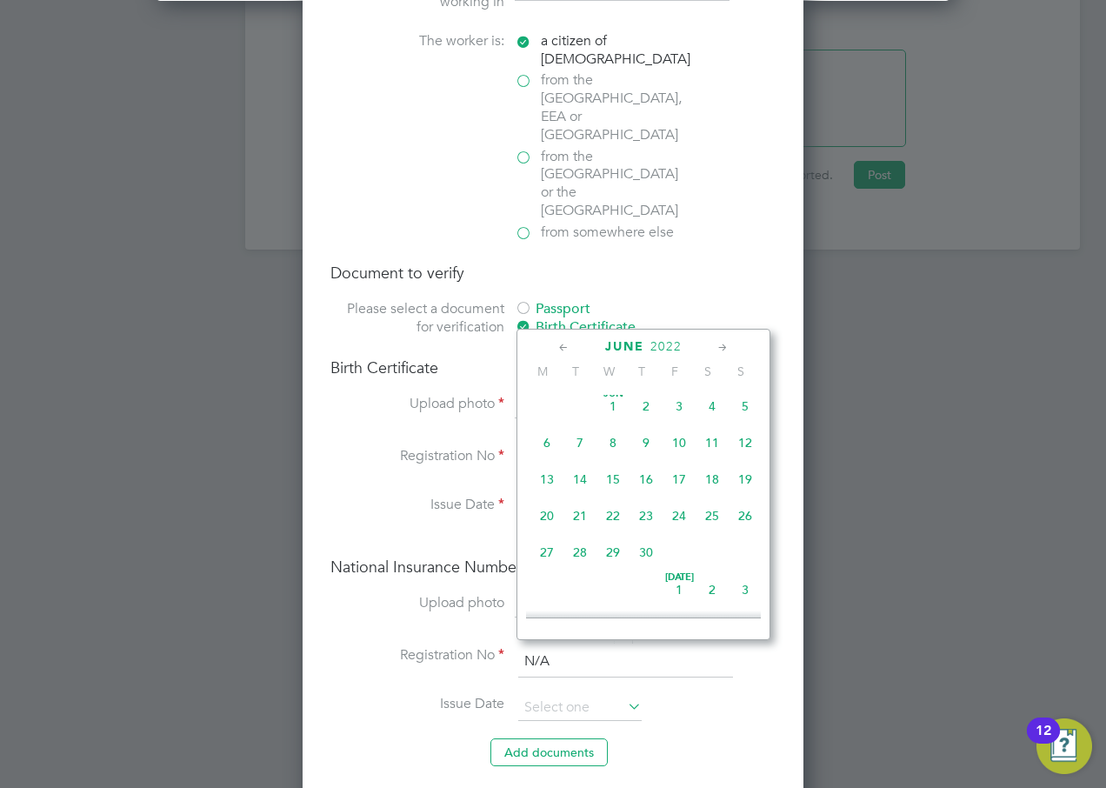
click at [561, 348] on icon at bounding box center [564, 347] width 17 height 19
click at [677, 413] on span "4" at bounding box center [679, 411] width 33 height 33
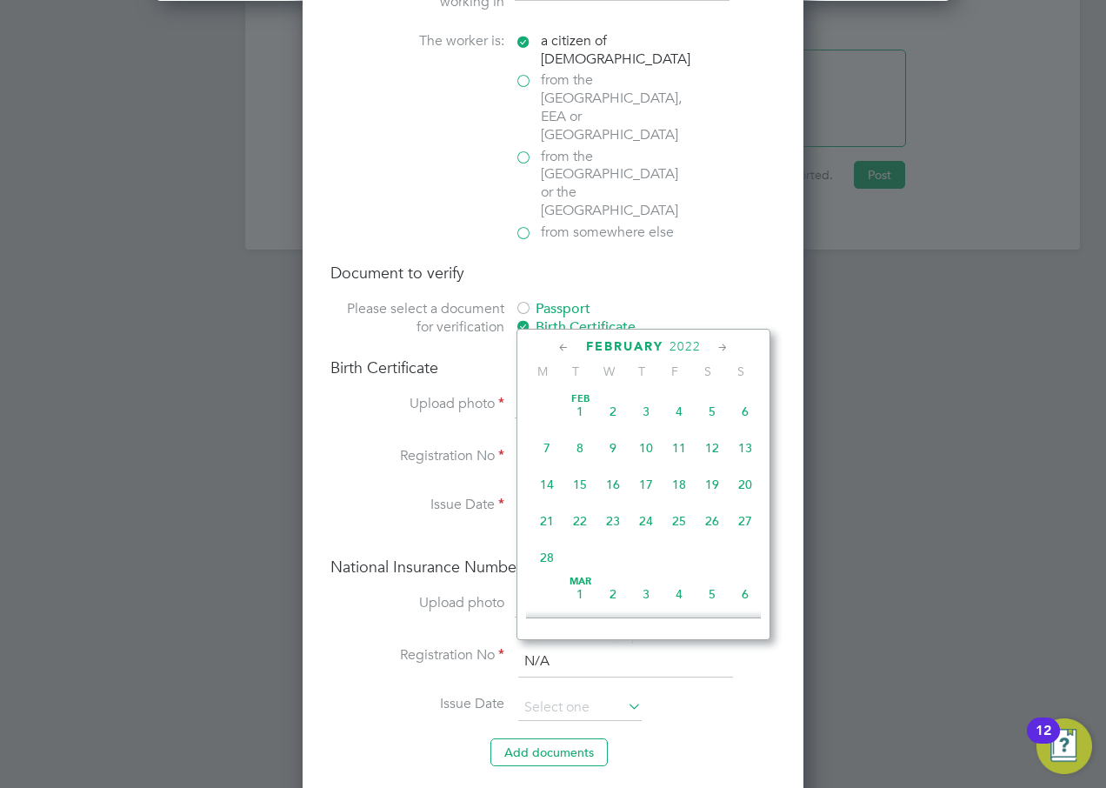
type input "[DATE]"
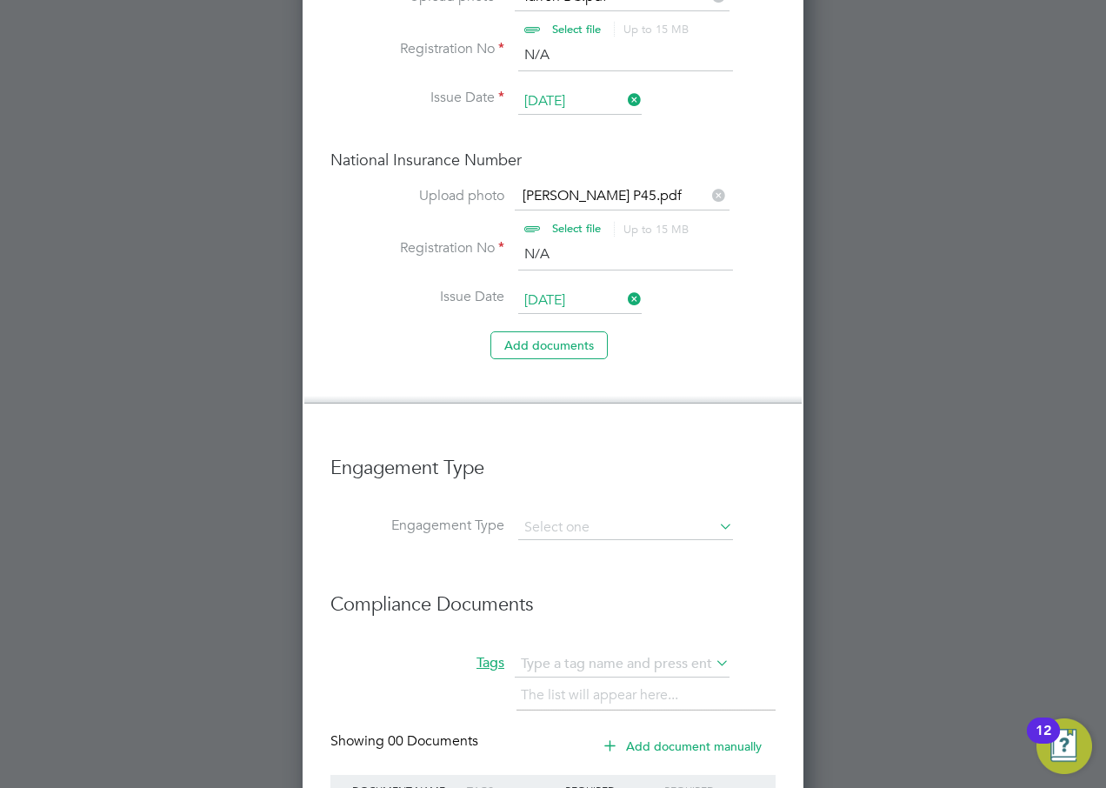
scroll to position [2495, 0]
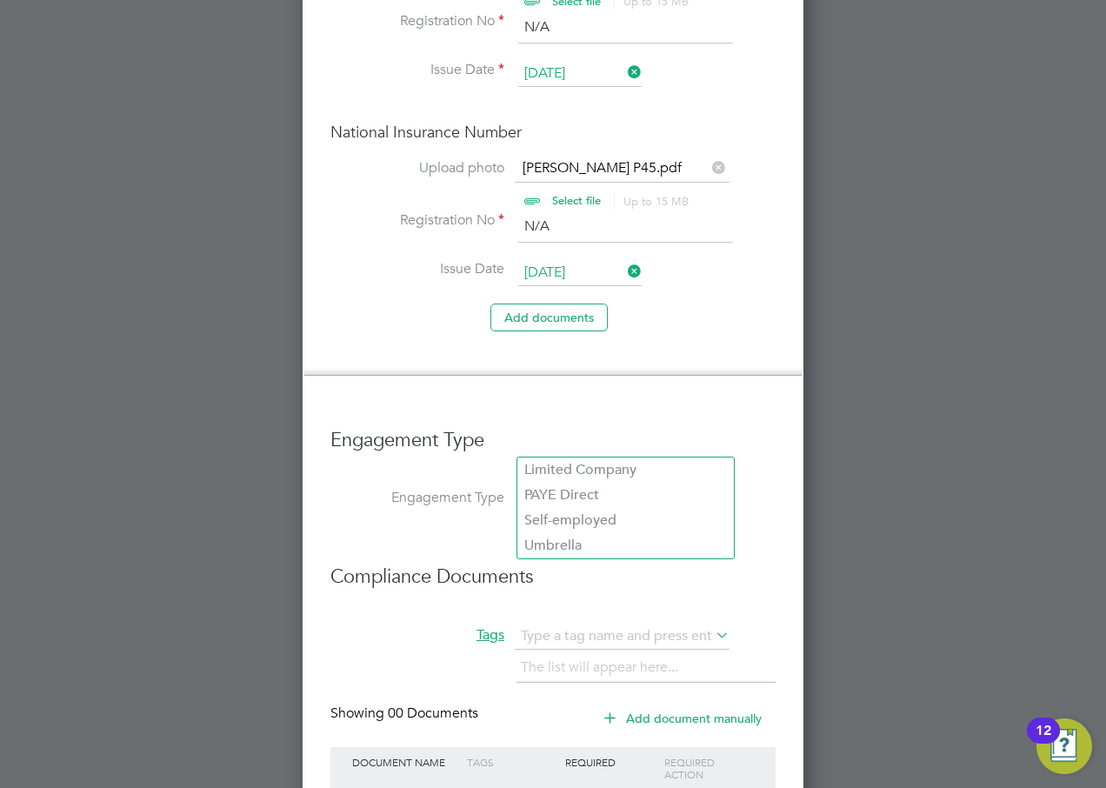
click at [569, 488] on input at bounding box center [625, 500] width 215 height 24
click at [582, 491] on li "PAYE Direct" at bounding box center [625, 495] width 217 height 25
type input "PAYE Direct"
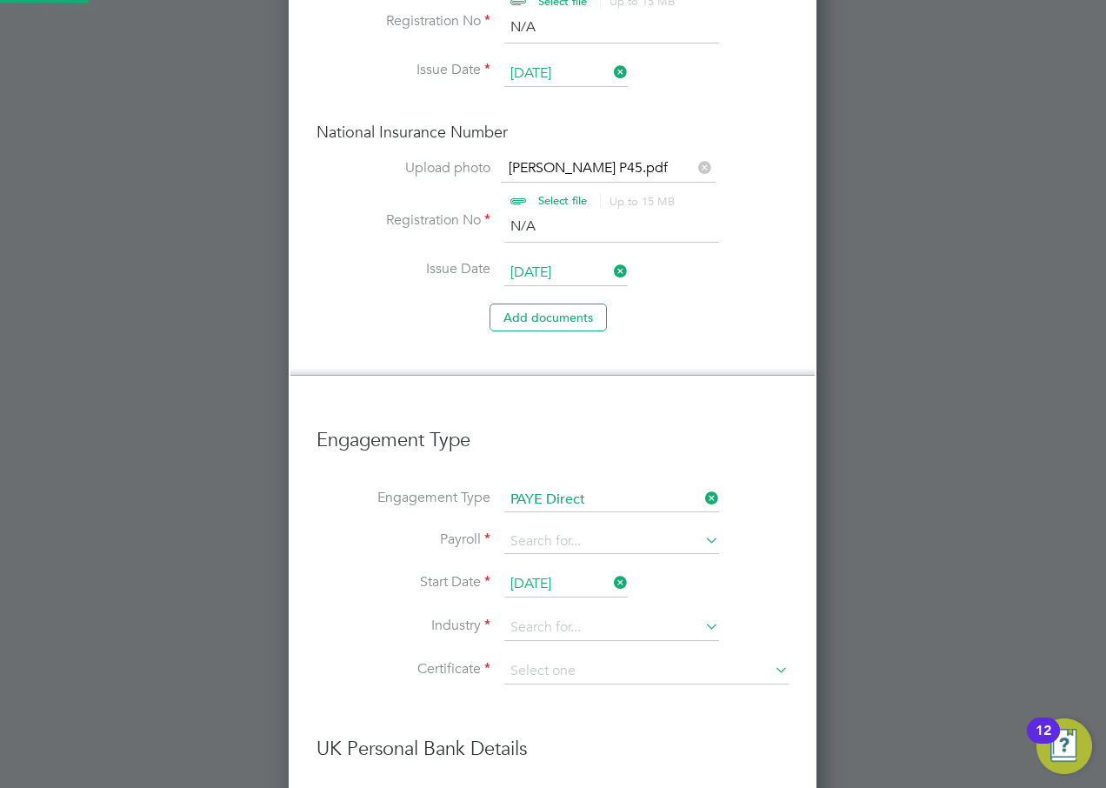
scroll to position [2920, 530]
click at [582, 523] on input at bounding box center [611, 542] width 215 height 24
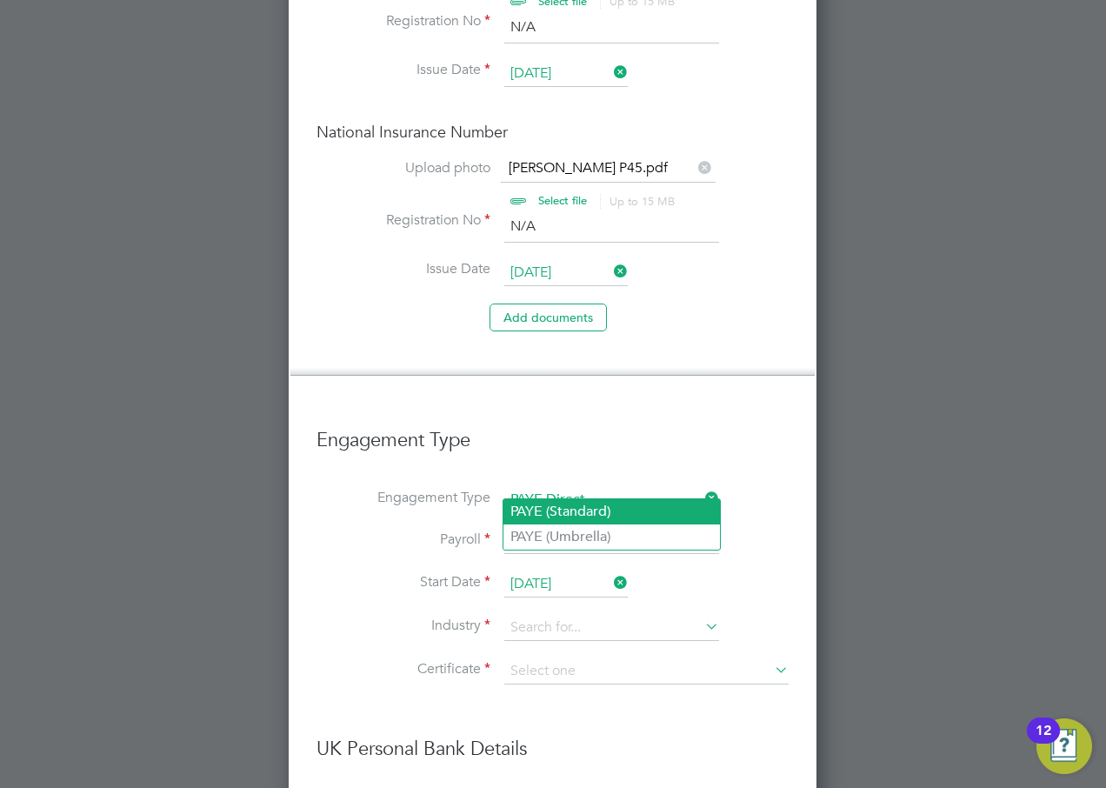
click at [564, 513] on li "PAYE (Standard)" at bounding box center [612, 511] width 217 height 25
type input "PAYE (Standard)"
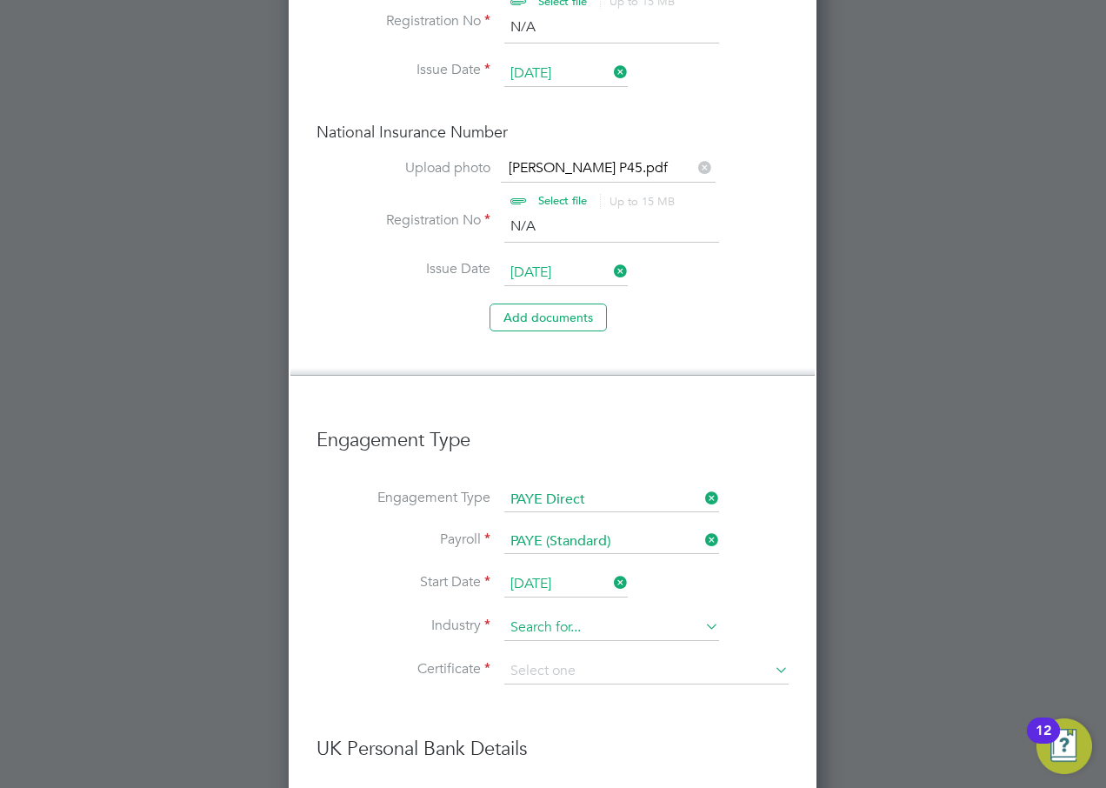
click at [544, 523] on input at bounding box center [611, 628] width 215 height 26
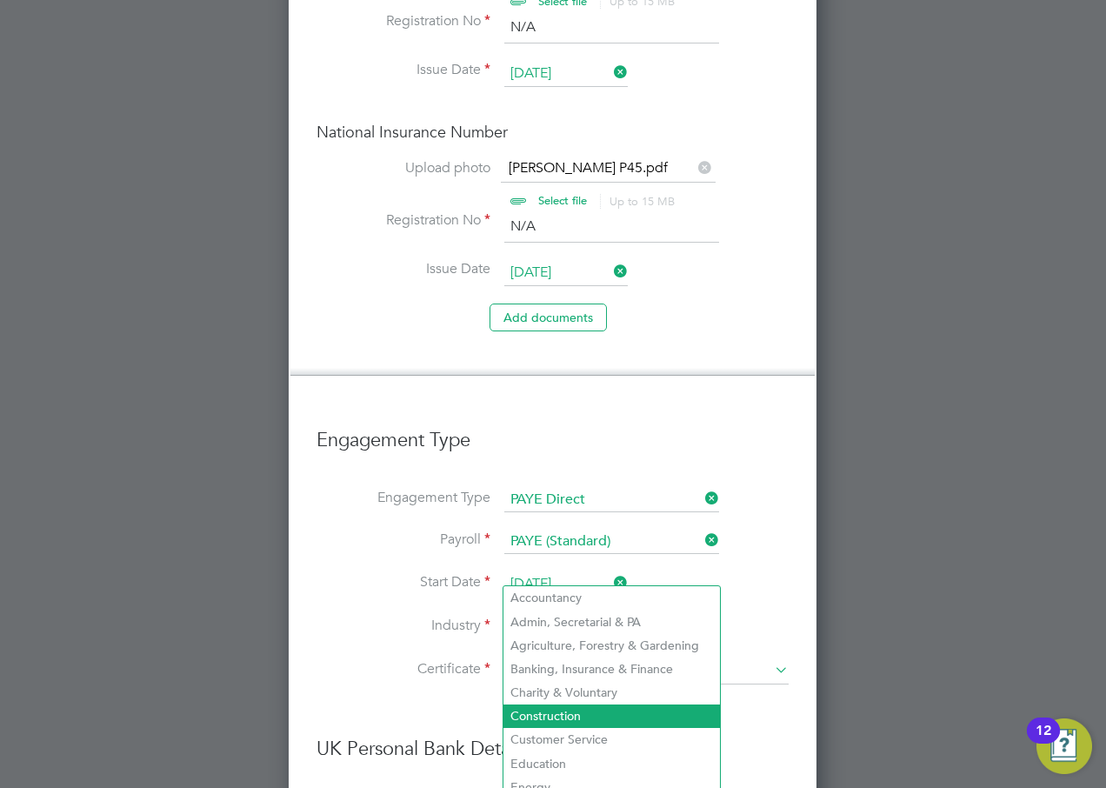
click at [555, 523] on li "Construction" at bounding box center [612, 715] width 217 height 23
type input "Construction"
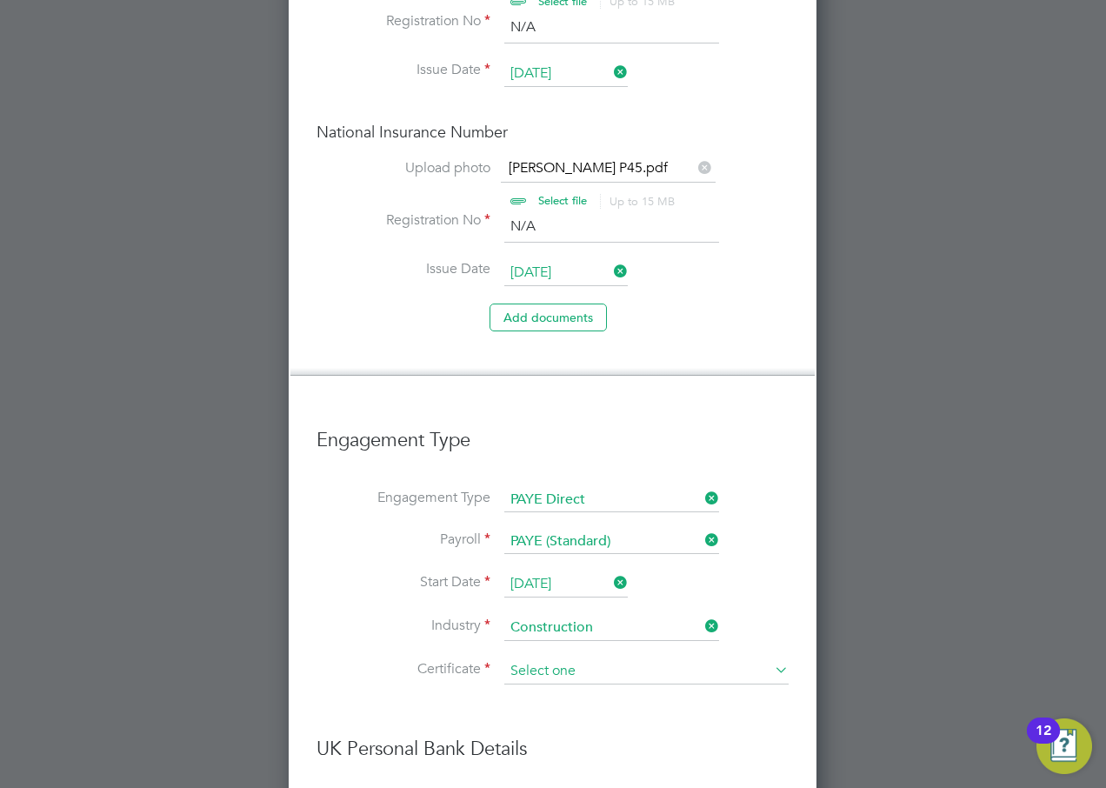
click at [544, 523] on input at bounding box center [646, 671] width 284 height 26
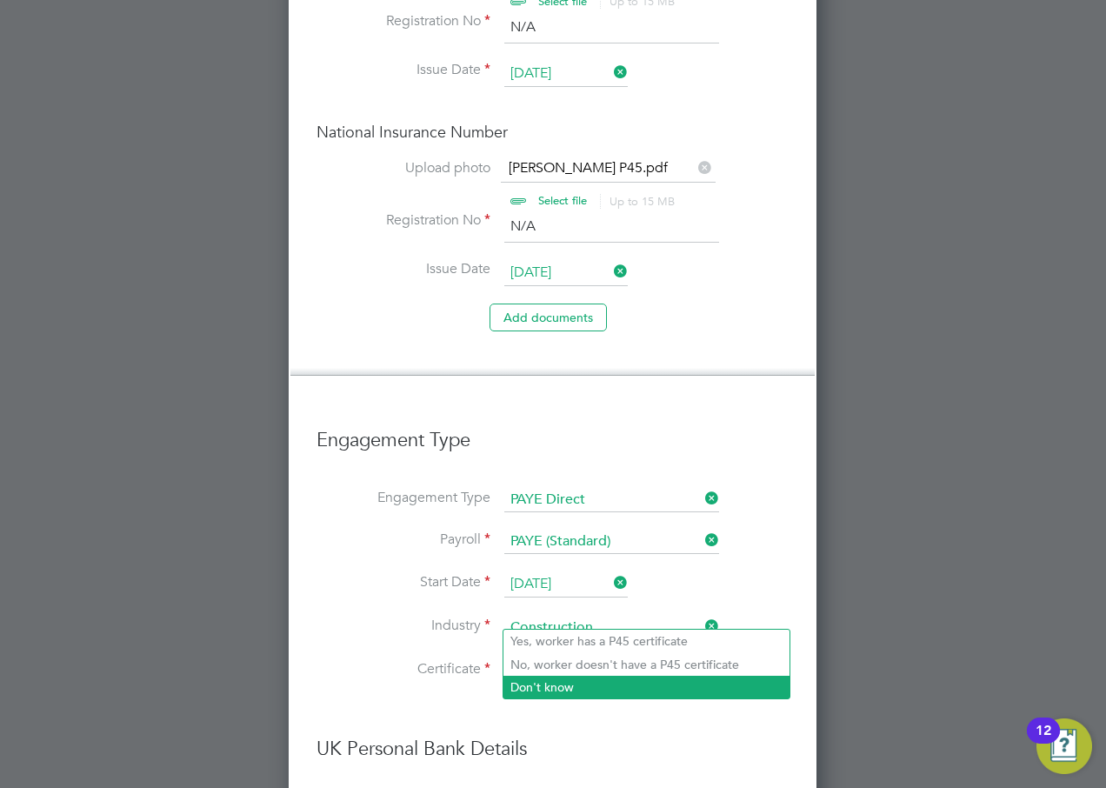
click at [550, 523] on li "Don't know" at bounding box center [647, 687] width 286 height 23
type input "Don't know"
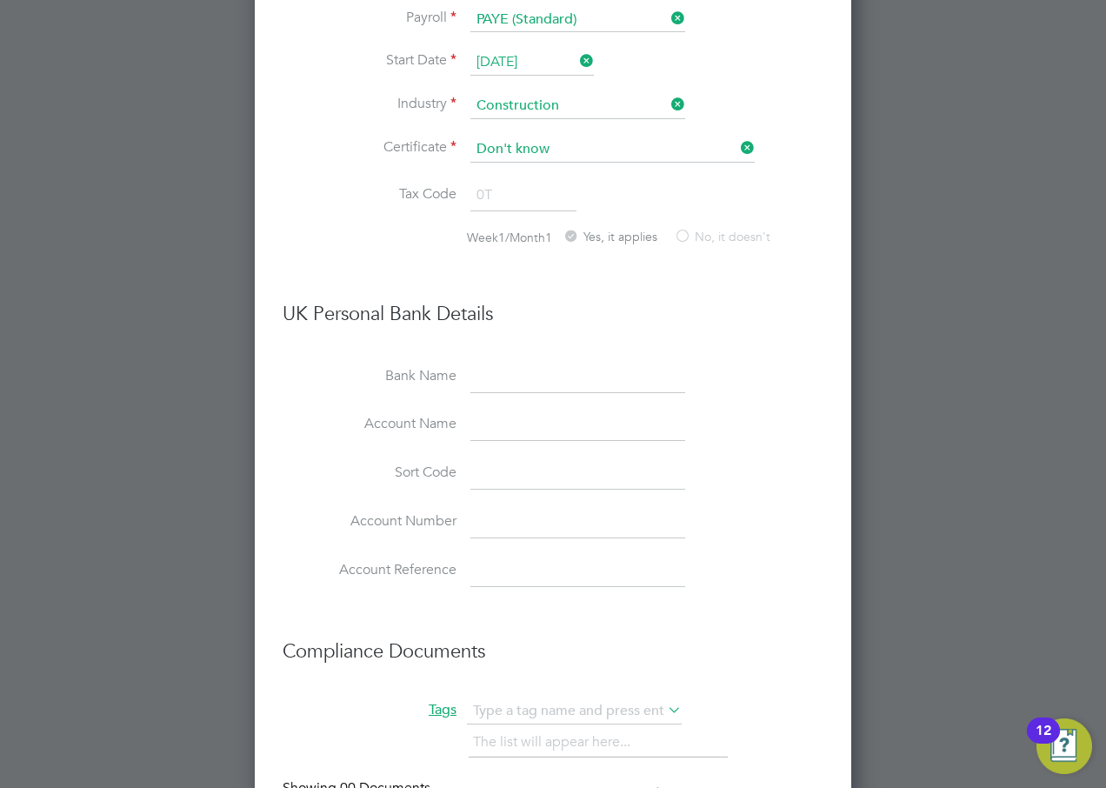
scroll to position [3171, 0]
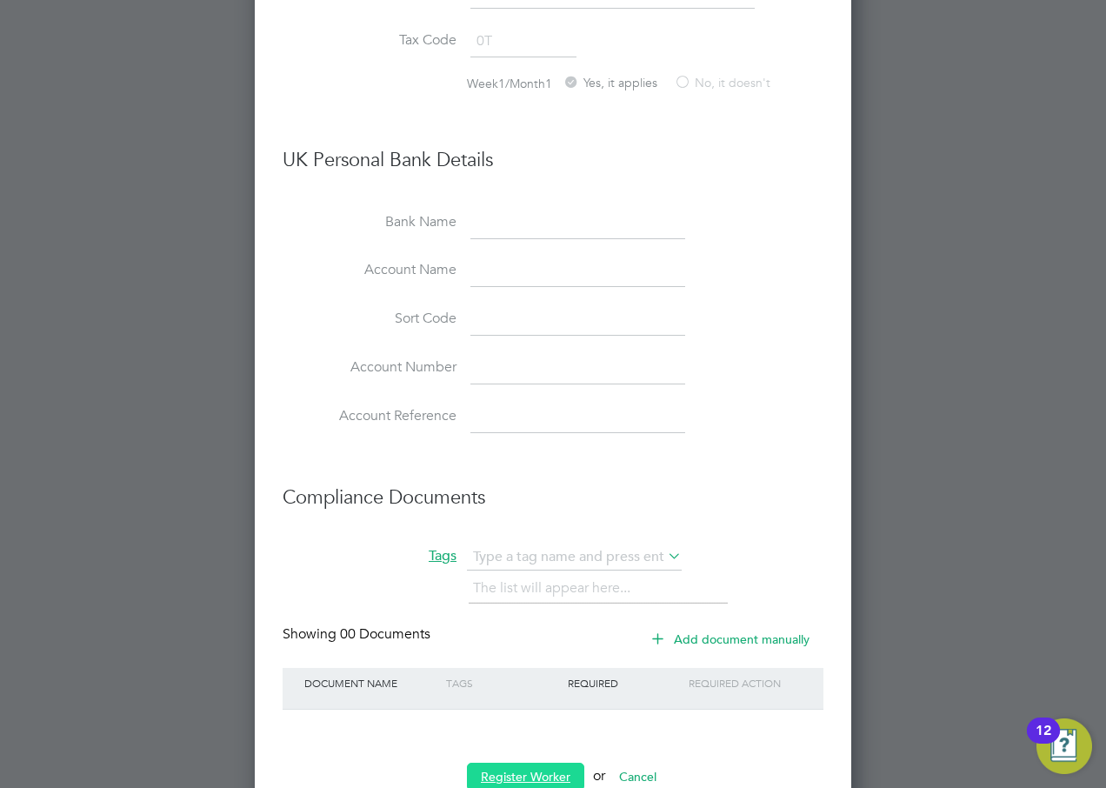
click at [532, 523] on button "Register Worker" at bounding box center [525, 777] width 117 height 28
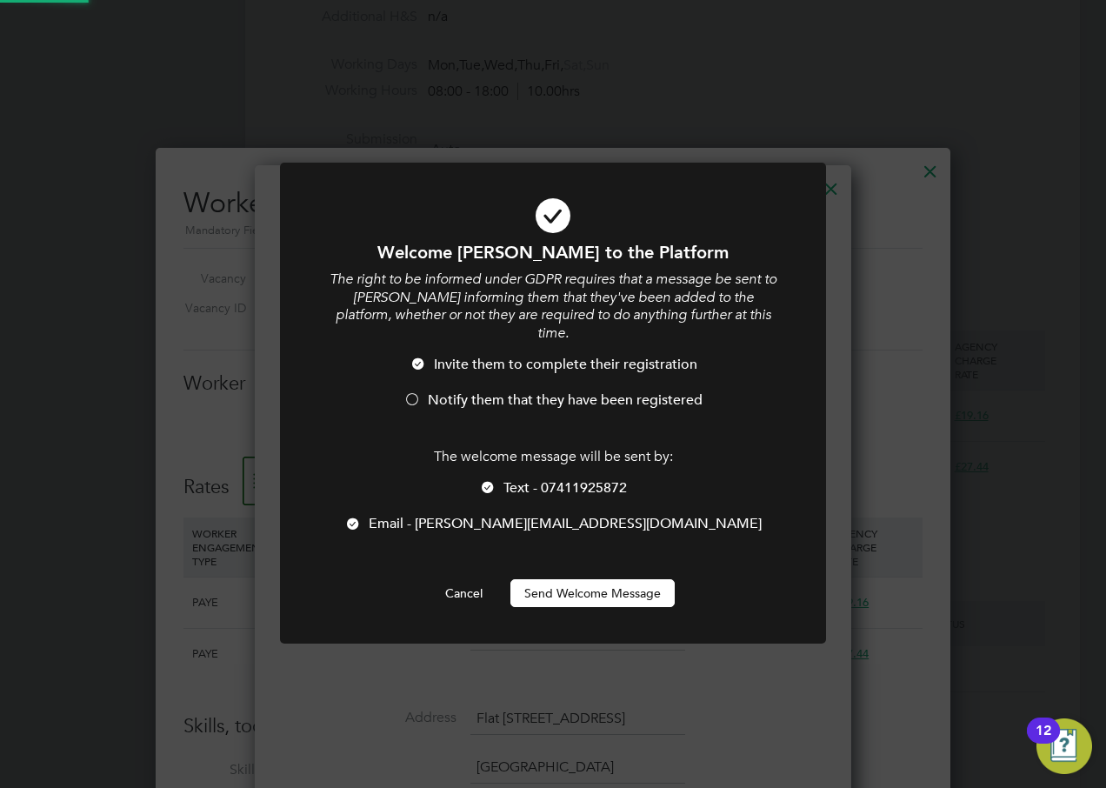
scroll to position [0, 0]
click at [556, 523] on button "Send Welcome Message" at bounding box center [593, 593] width 164 height 28
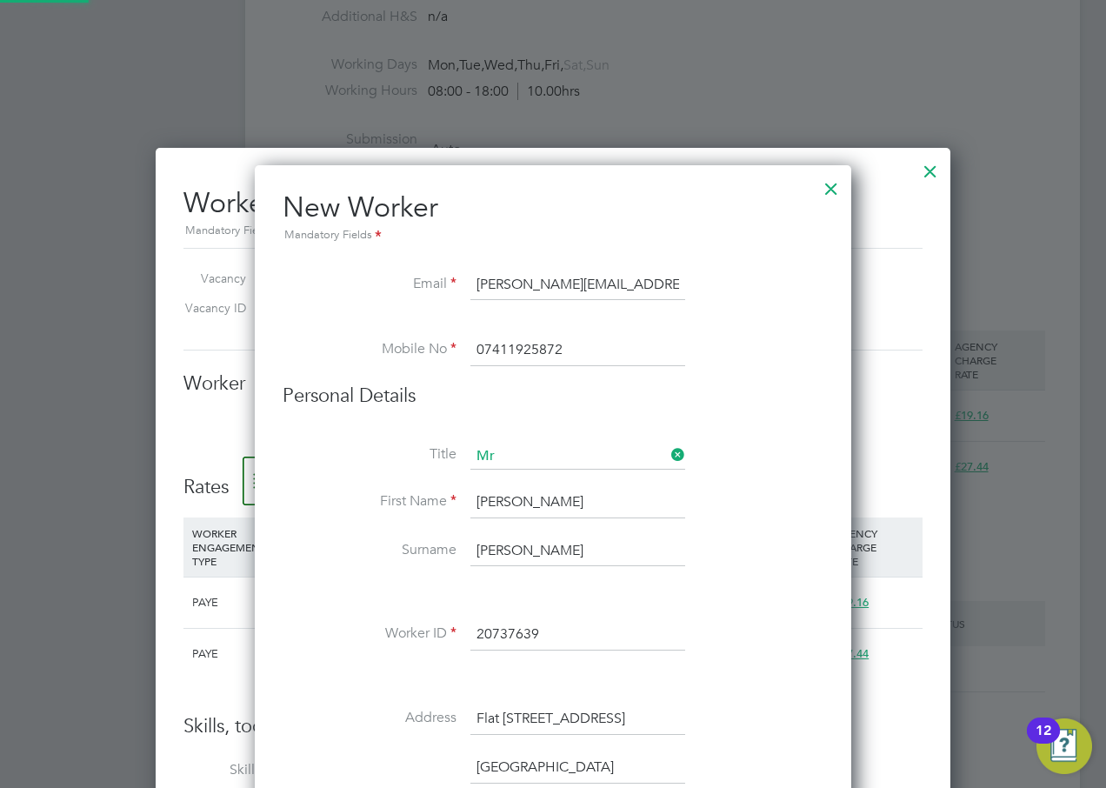
scroll to position [2376, 597]
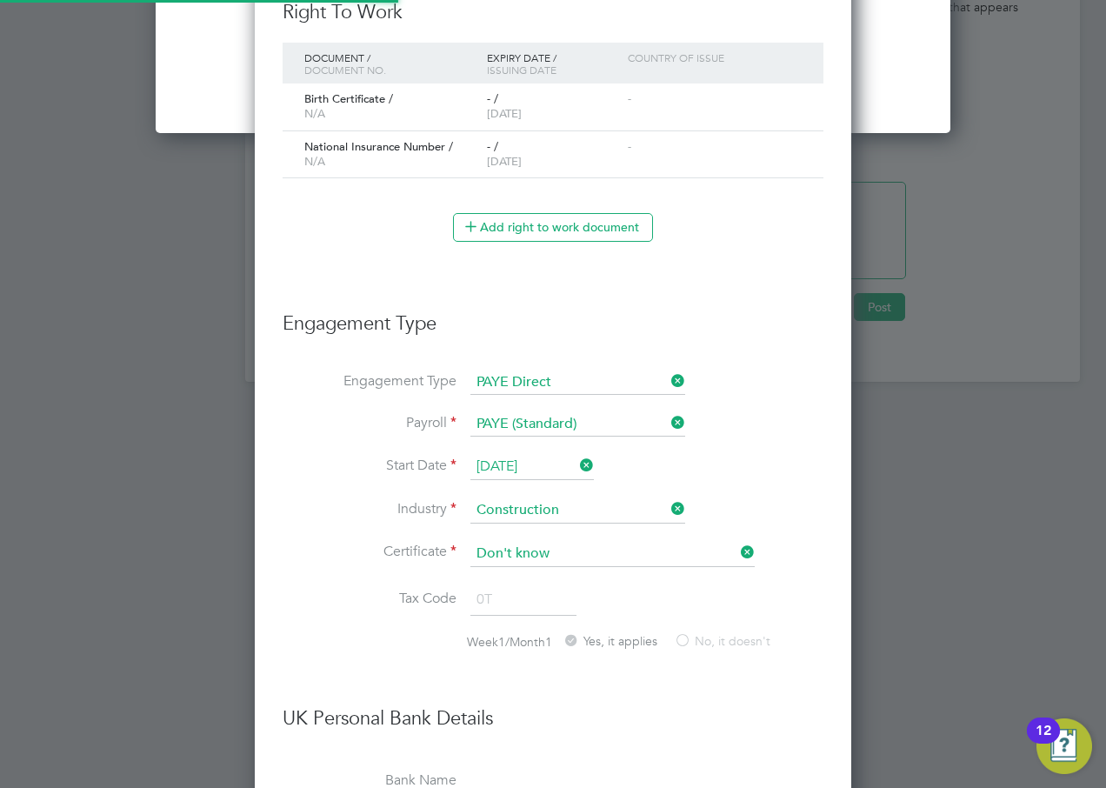
type input "[PERSON_NAME] [PERSON_NAME] (20737639)"
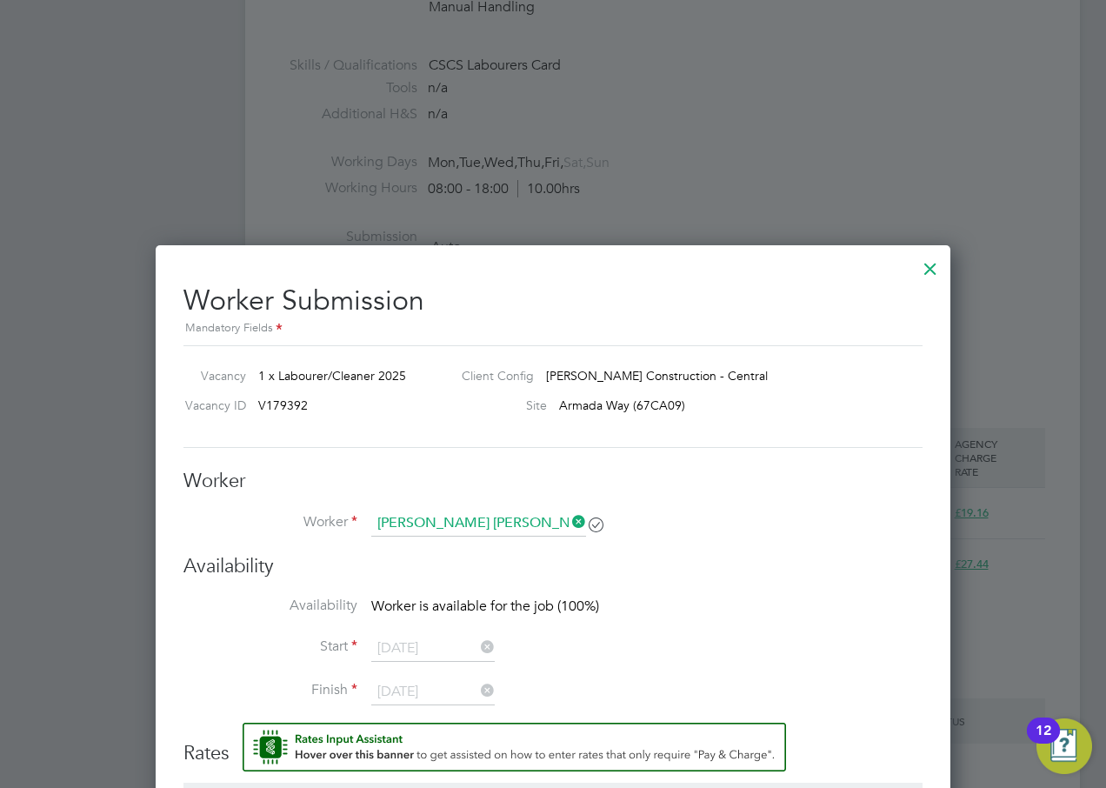
scroll to position [853, 0]
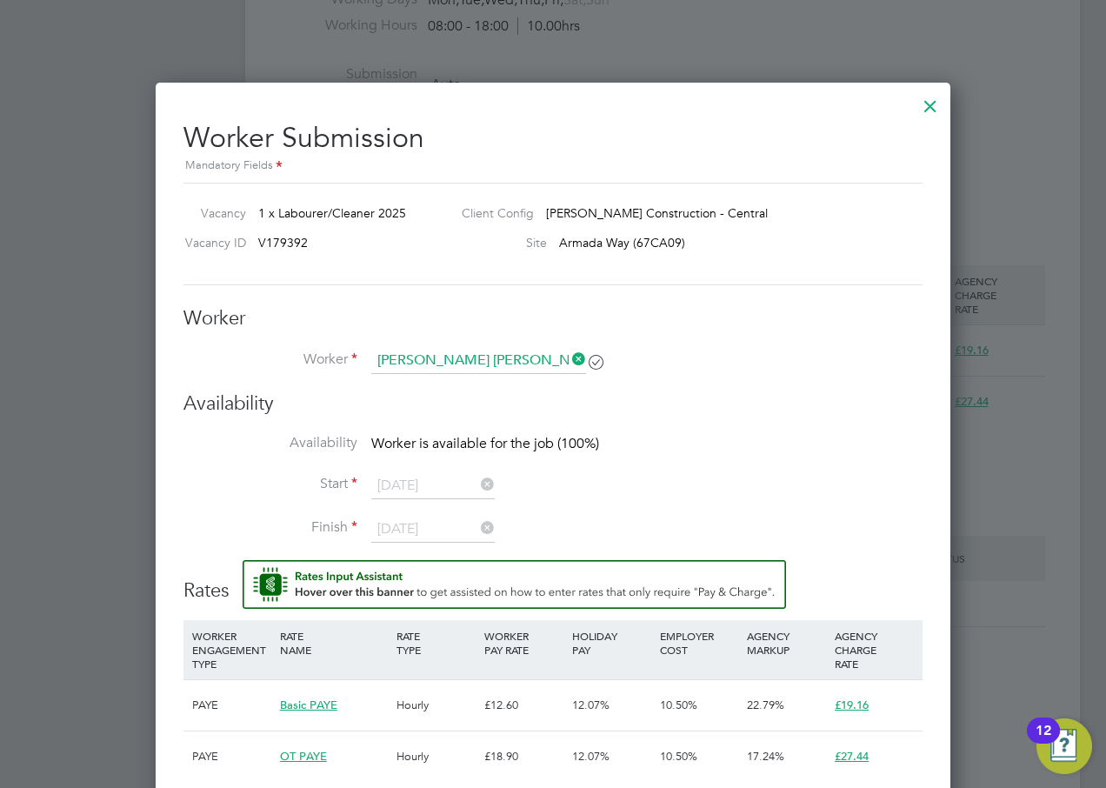
click at [814, 420] on div "Availability Availability Worker is available for the job (100%) Start [DATE] F…" at bounding box center [553, 475] width 739 height 168
click at [926, 102] on div at bounding box center [930, 101] width 31 height 31
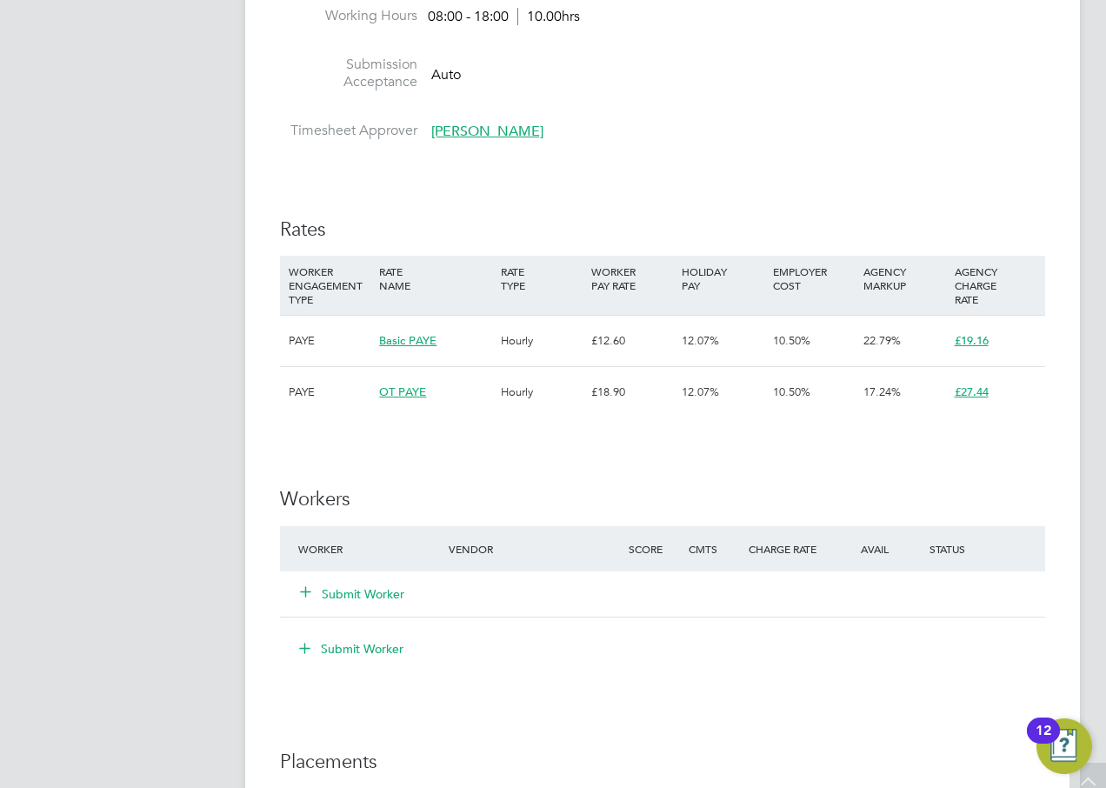
scroll to position [870, 0]
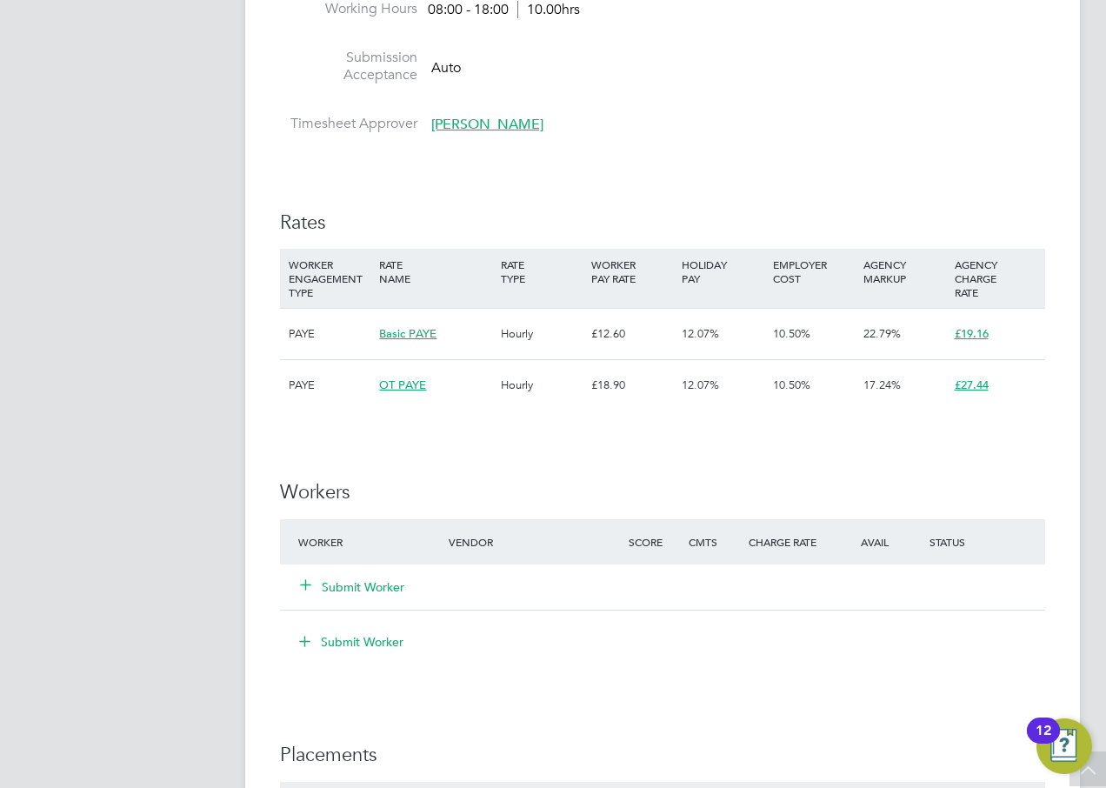
click at [363, 523] on button "Submit Worker" at bounding box center [353, 586] width 104 height 17
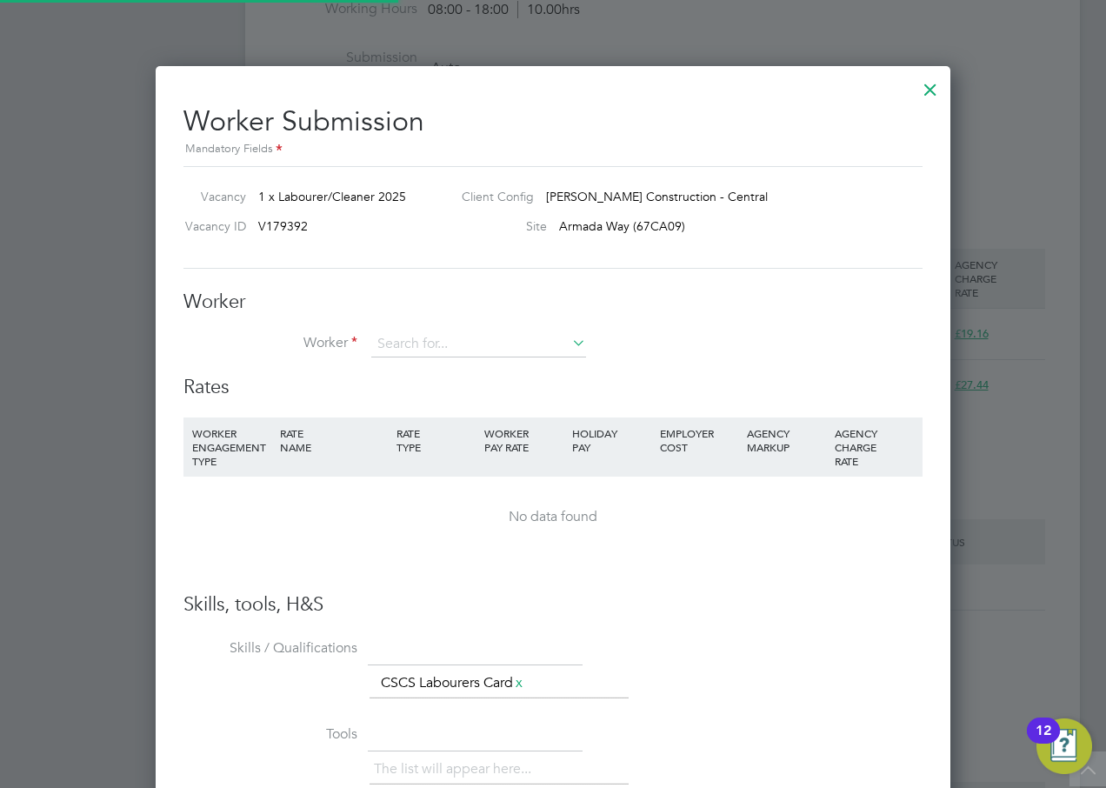
scroll to position [1107, 796]
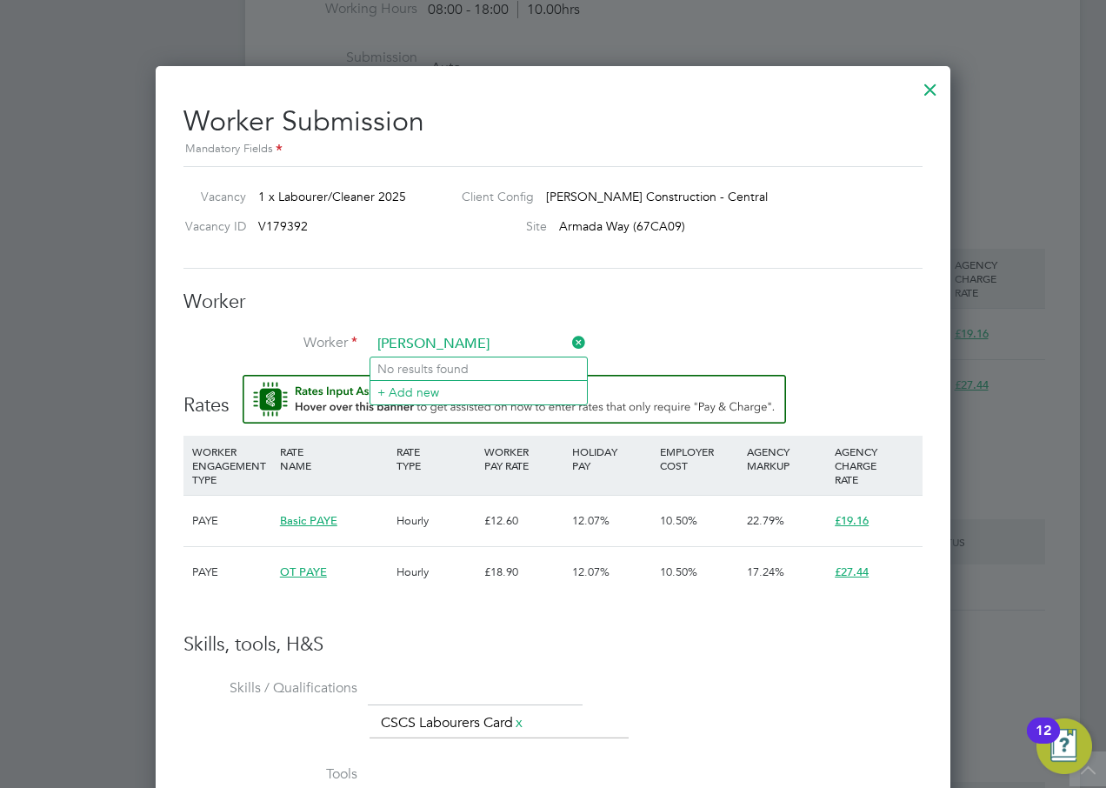
type input "[PERSON_NAME]"
click at [484, 277] on div "Worker Submission Mandatory Fields Vacancy 1 x Labourer/Cleaner 2025 Client Con…" at bounding box center [553, 623] width 739 height 1066
click at [414, 344] on input at bounding box center [478, 344] width 215 height 26
click at [406, 360] on li "[PERSON_NAME] [PERSON_NAME] (20737639)" at bounding box center [510, 368] width 281 height 23
type input "[PERSON_NAME] [PERSON_NAME] (20737639)"
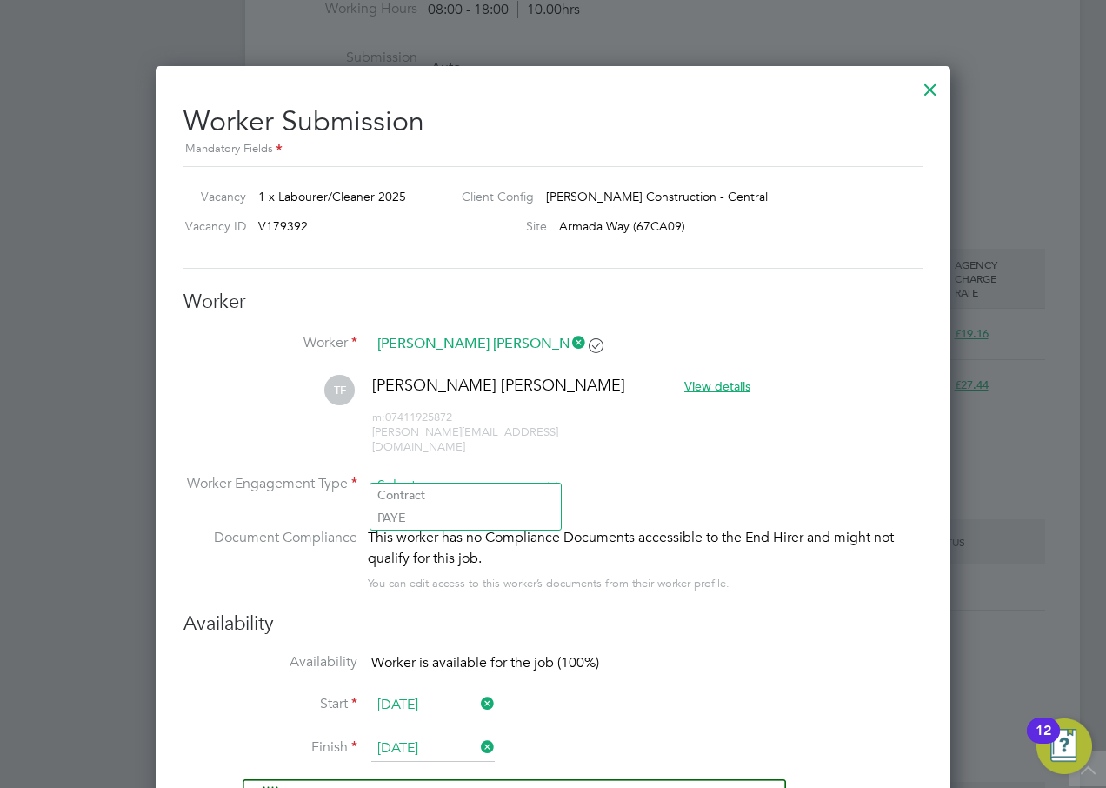
click at [453, 473] on input at bounding box center [465, 486] width 189 height 26
click at [429, 515] on li "PAYE" at bounding box center [465, 517] width 190 height 23
type input "PAYE"
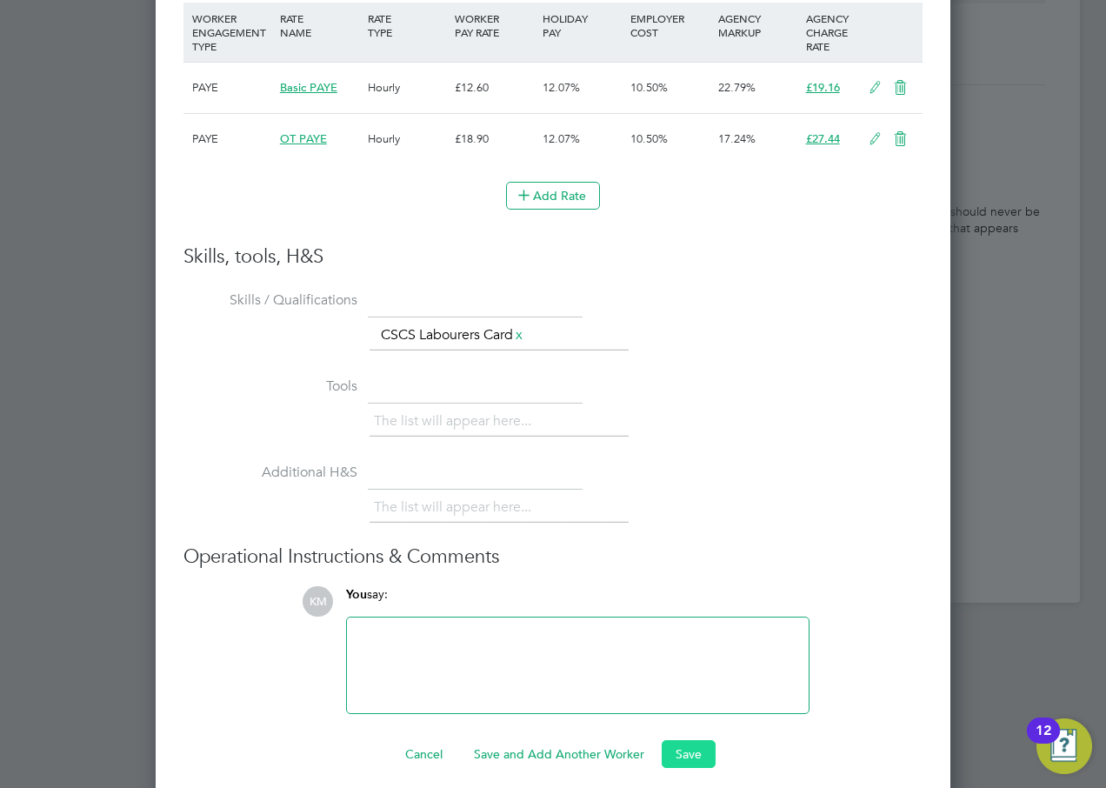
click at [685, 523] on button "Save" at bounding box center [689, 754] width 54 height 28
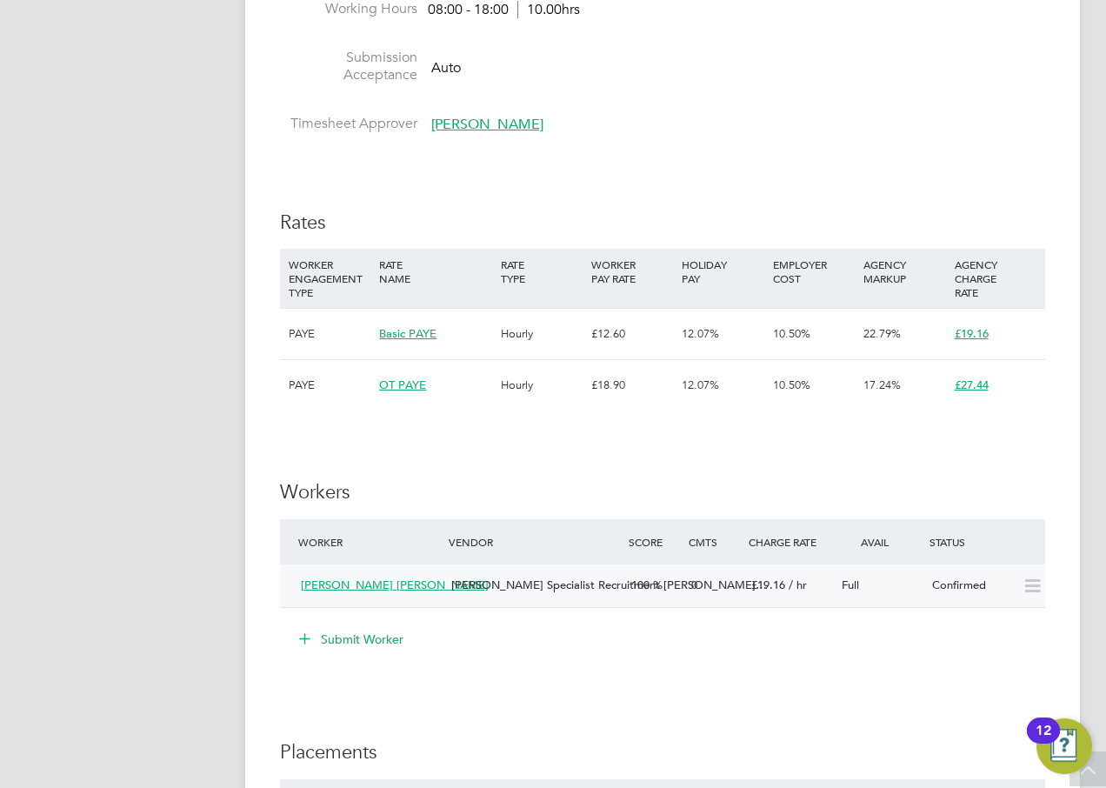
click at [541, 523] on span "[PERSON_NAME] Specialist Recruitment [PERSON_NAME]…" at bounding box center [609, 584] width 316 height 15
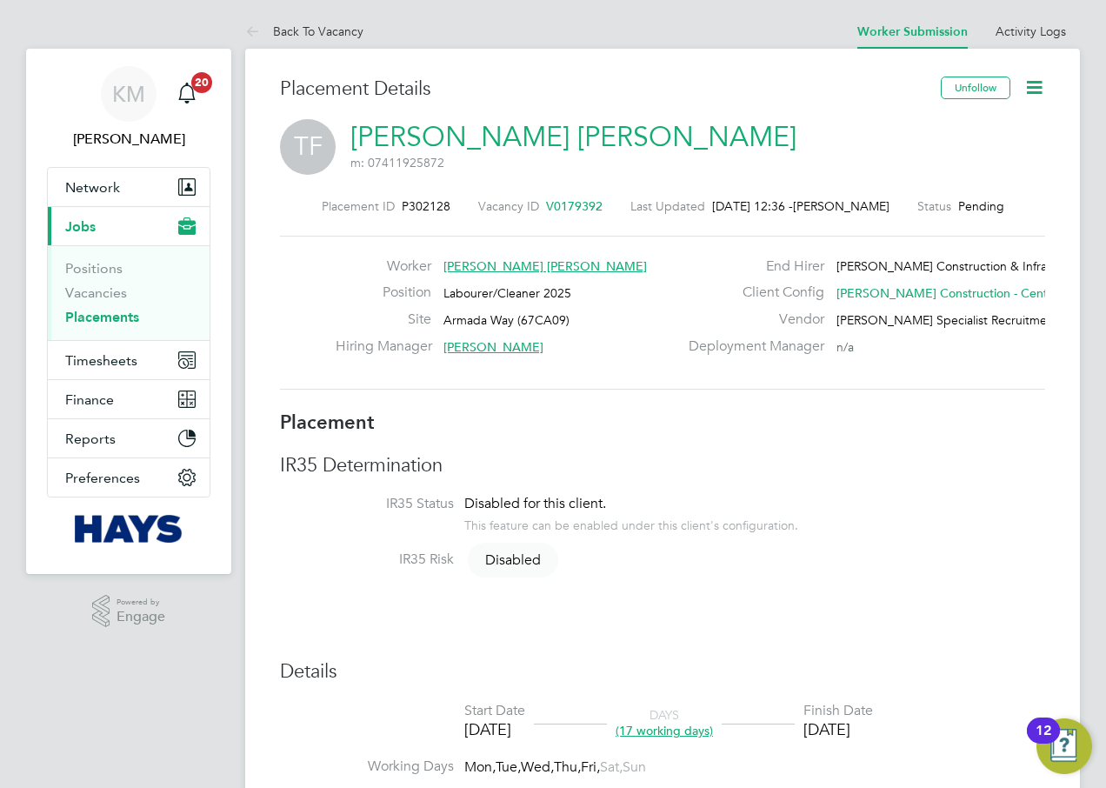
click at [1039, 89] on icon at bounding box center [1035, 88] width 22 height 22
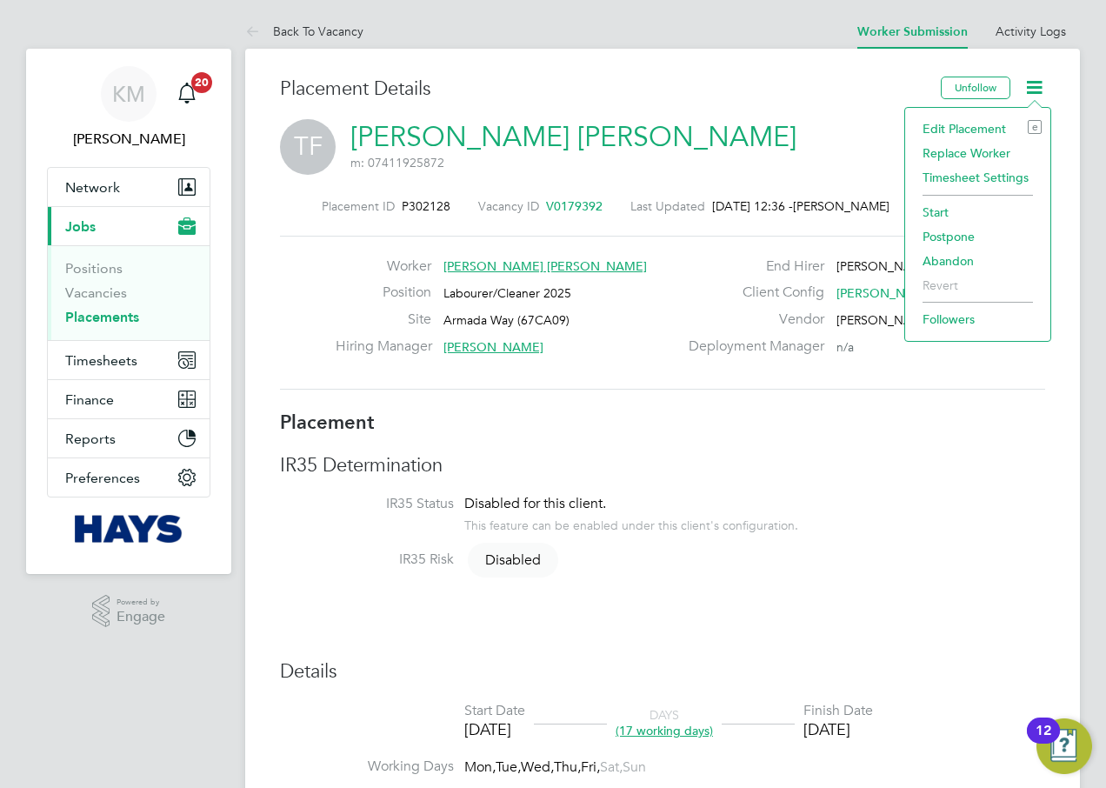
click at [921, 212] on li "Start" at bounding box center [978, 212] width 128 height 24
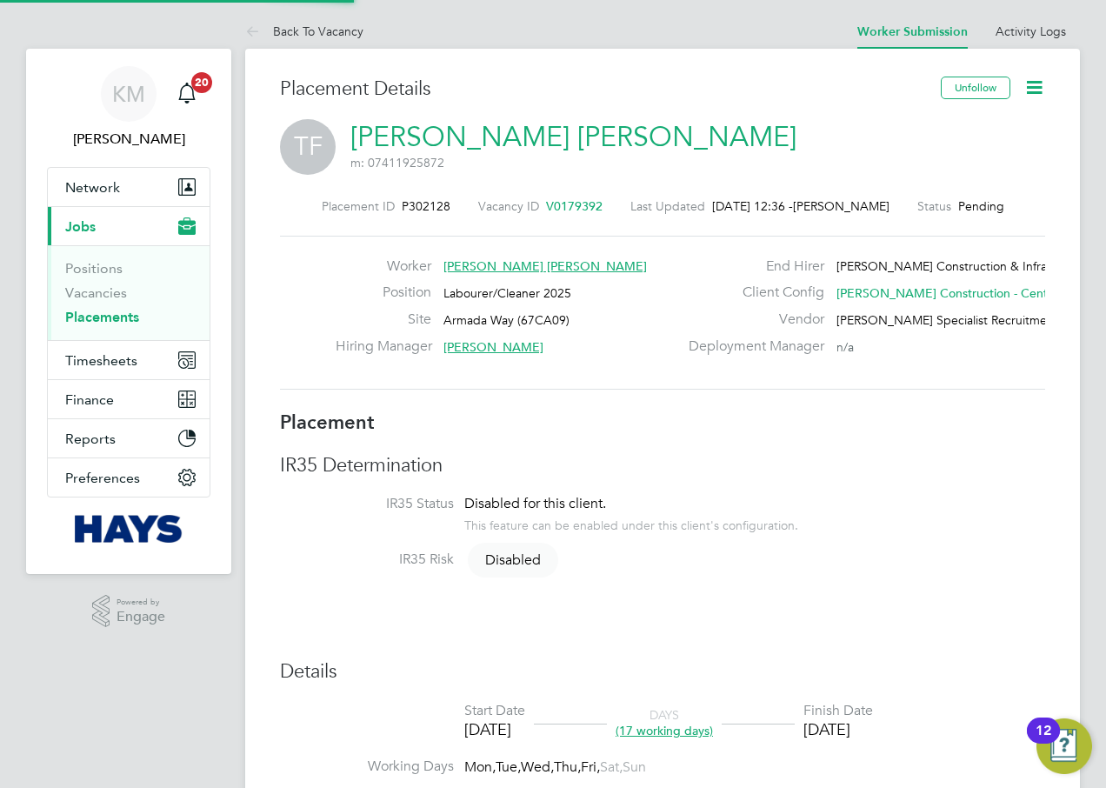
scroll to position [17, 216]
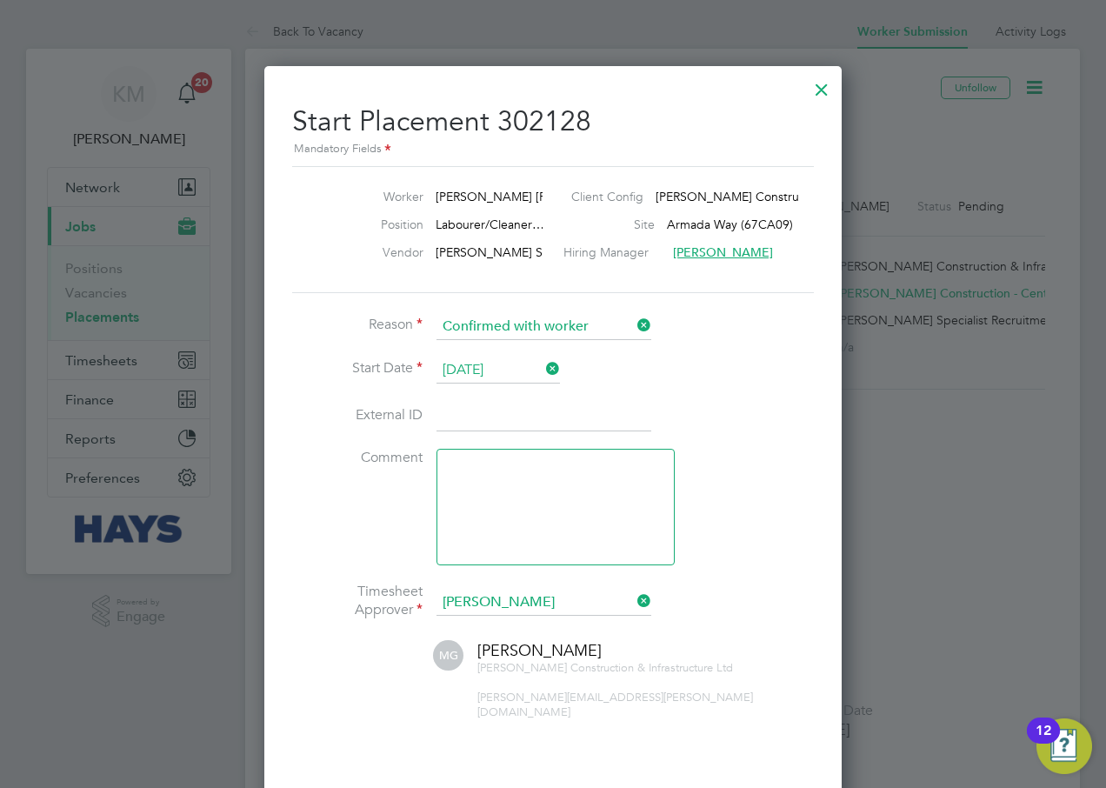
click at [481, 424] on input at bounding box center [544, 416] width 215 height 31
click at [497, 424] on input at bounding box center [544, 416] width 215 height 31
click at [458, 424] on input at bounding box center [544, 416] width 215 height 31
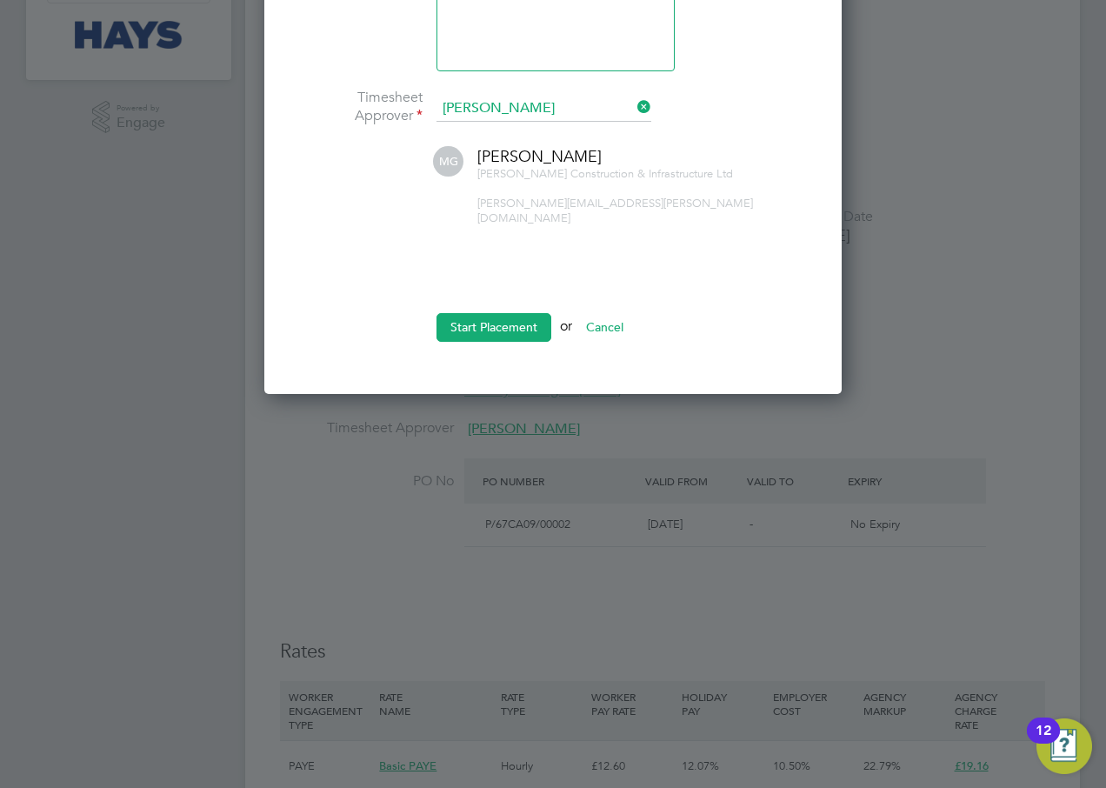
scroll to position [522, 0]
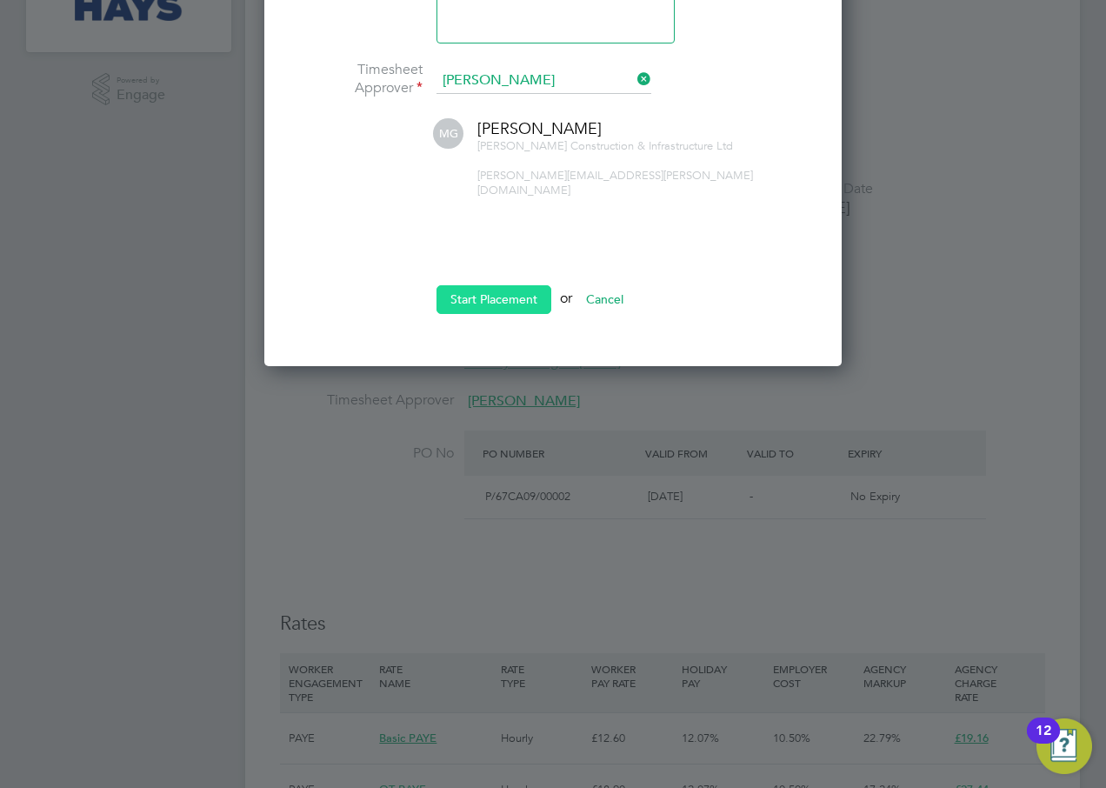
type input "30642525"
click at [476, 292] on button "Start Placement" at bounding box center [494, 299] width 115 height 28
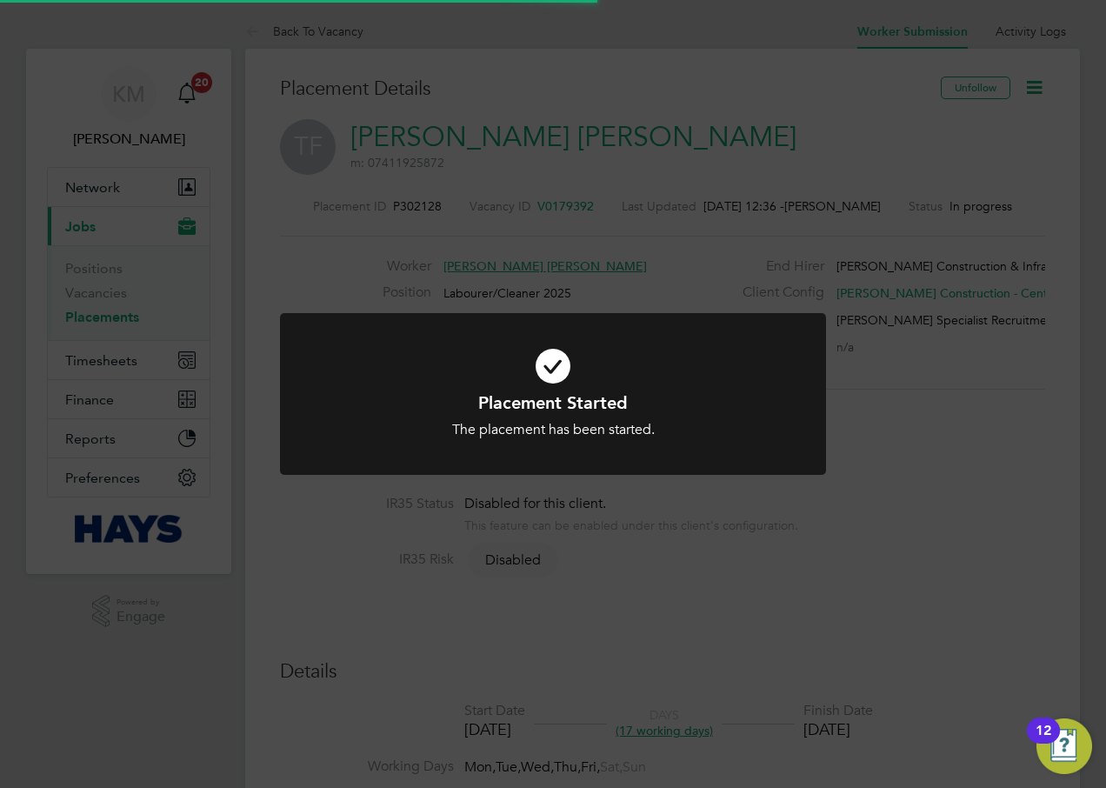
scroll to position [51, 122]
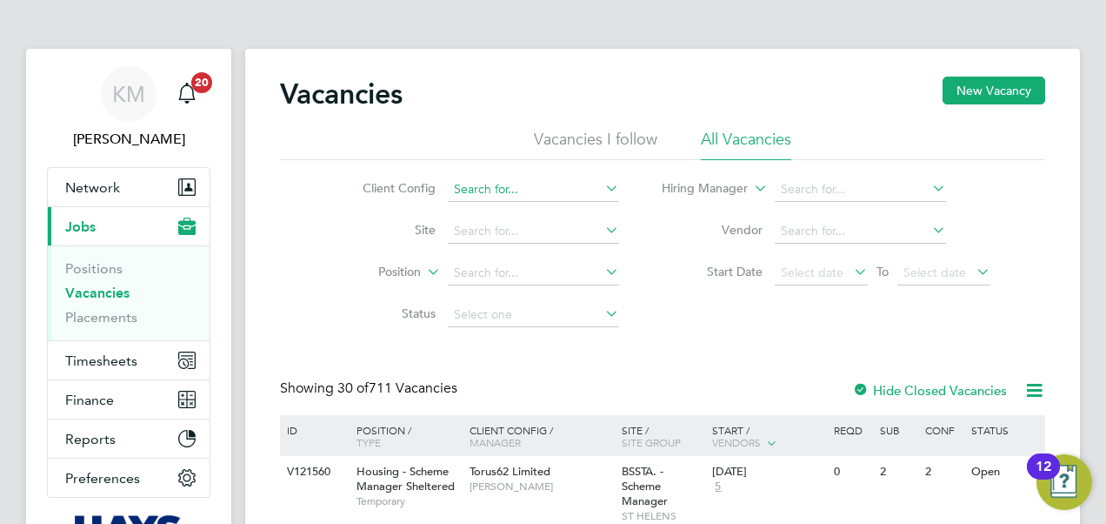
click at [522, 186] on input at bounding box center [533, 189] width 171 height 24
click at [515, 207] on li "Vistry Group plc" at bounding box center [533, 212] width 172 height 23
type input "Vistry Group plc"
